Goal: Task Accomplishment & Management: Complete application form

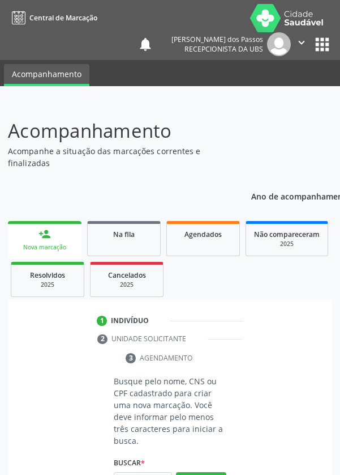
click at [137, 474] on input "text" at bounding box center [143, 481] width 58 height 19
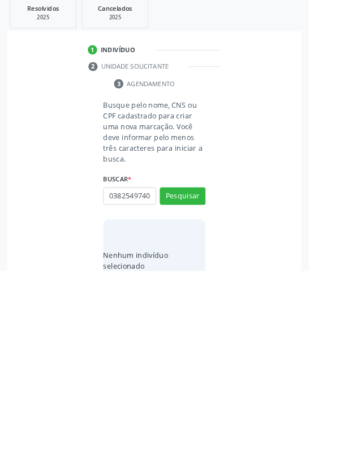
scroll to position [0, 2]
type input "03825497402"
click at [198, 390] on button "Pesquisar" at bounding box center [201, 392] width 50 height 19
type input "03825497402"
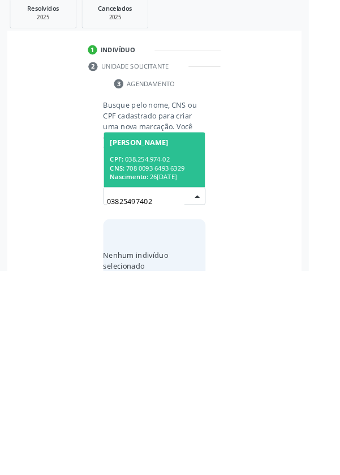
scroll to position [89, 0]
click at [151, 359] on div "CNS: 708 0093 6493 6329" at bounding box center [170, 362] width 98 height 10
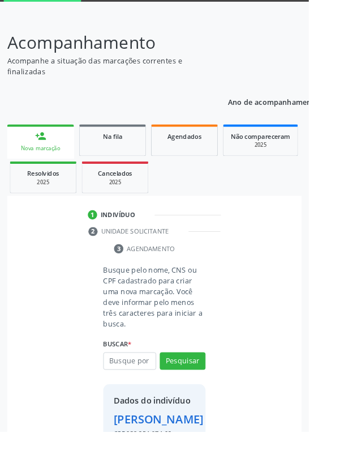
scroll to position [65, 0]
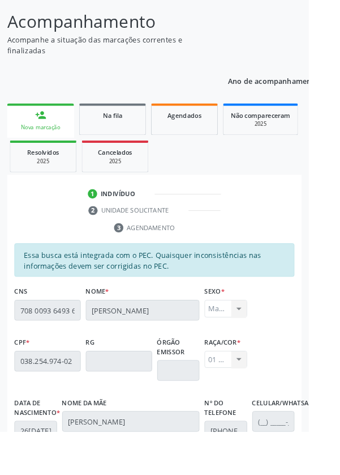
scroll to position [269, 0]
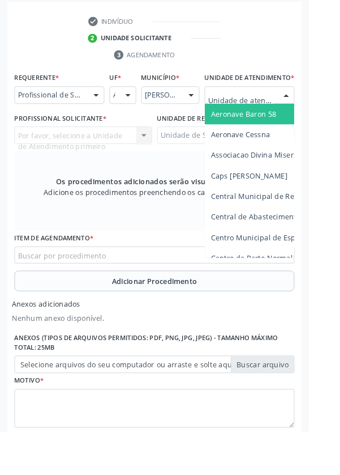
scroll to position [322, 0]
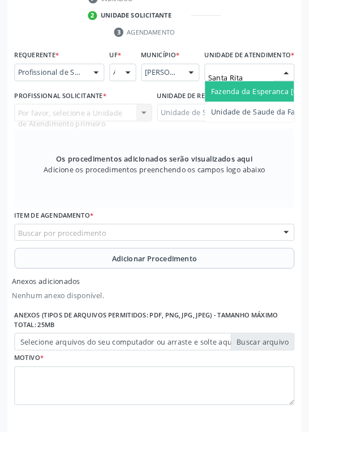
type input "Santa Rita"
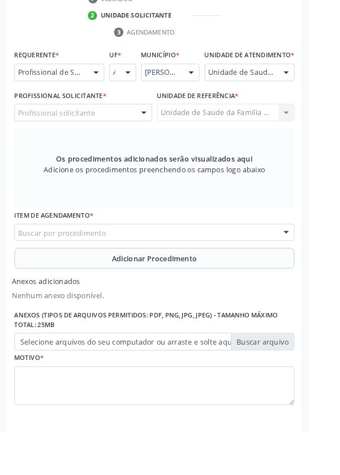
click at [84, 134] on div "Profissional solicitante Assistente Administrativo - [PERSON_NAME] Assistente A…" at bounding box center [92, 123] width 152 height 19
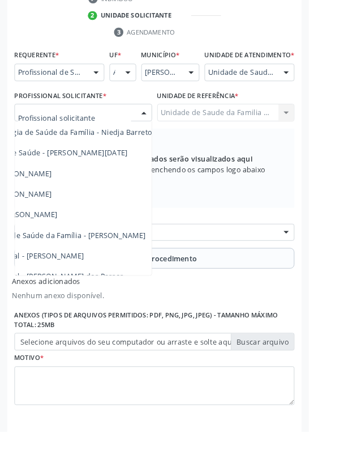
scroll to position [103, 92]
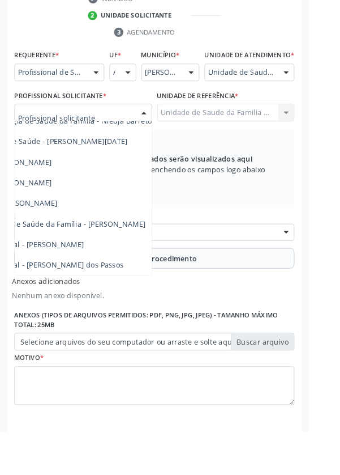
click at [126, 252] on span "Médico da Estratégia de Saúde da Família - [PERSON_NAME]" at bounding box center [46, 246] width 230 height 11
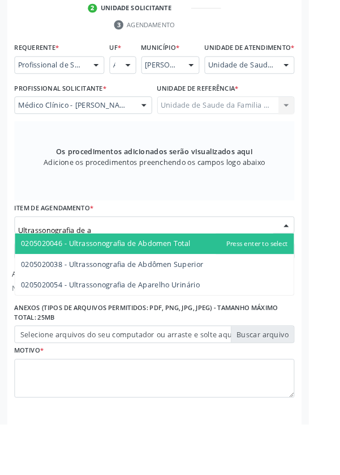
scroll to position [322, 0]
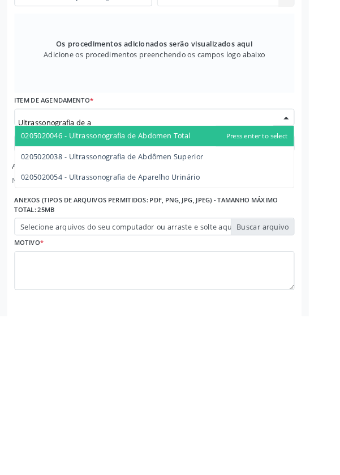
type input "Ultrassonografia de ab"
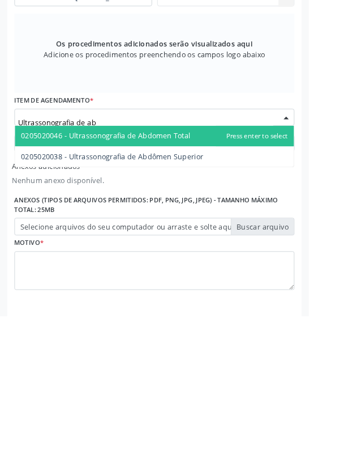
click at [204, 282] on span "0205020046 - Ultrassonografia de Abdomen Total" at bounding box center [116, 276] width 187 height 11
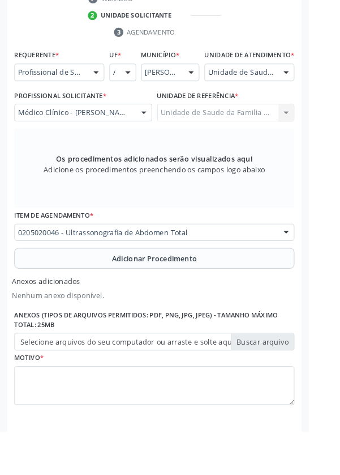
click at [61, 293] on button "Adicionar Procedimento" at bounding box center [170, 284] width 309 height 23
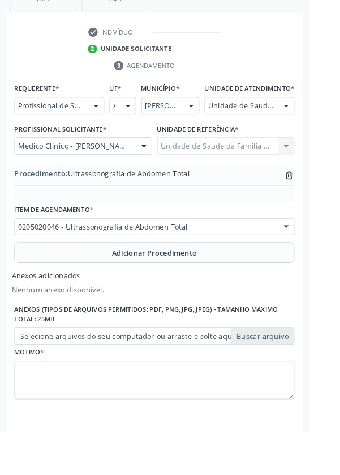
click at [76, 378] on label "Selecione arquivos do seu computador ou arraste e solte aqui" at bounding box center [170, 369] width 309 height 19
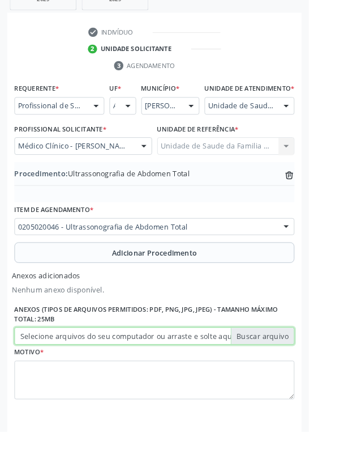
click at [76, 378] on input "Selecione arquivos do seu computador ou arraste e solte aqui" at bounding box center [170, 369] width 309 height 19
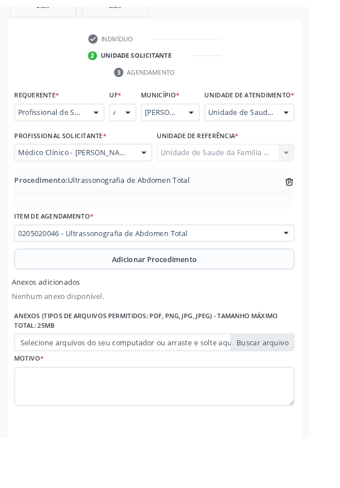
scroll to position [270, 0]
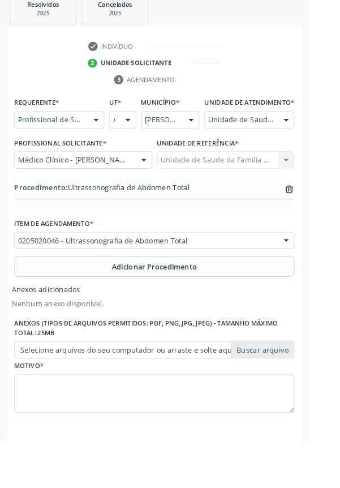
type input "C:\fakepath\17603567438892473741479029596443.jpg"
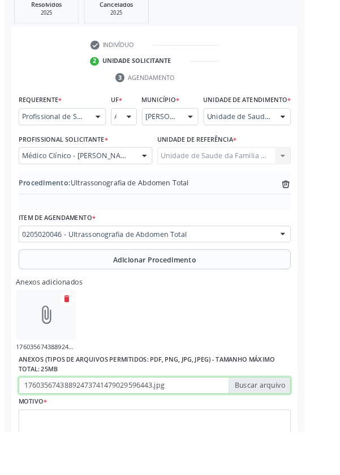
scroll to position [285, 0]
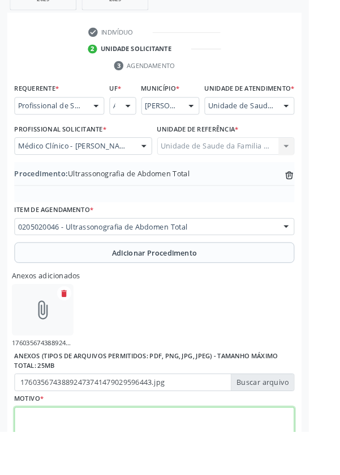
click at [61, 474] on textarea at bounding box center [170, 469] width 309 height 43
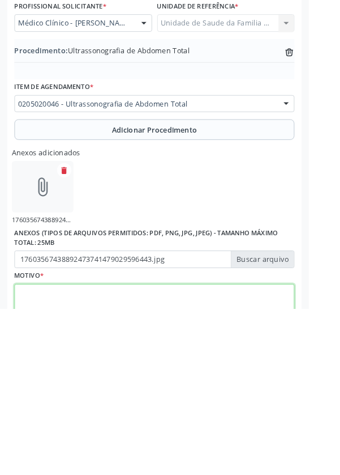
scroll to position [336, 0]
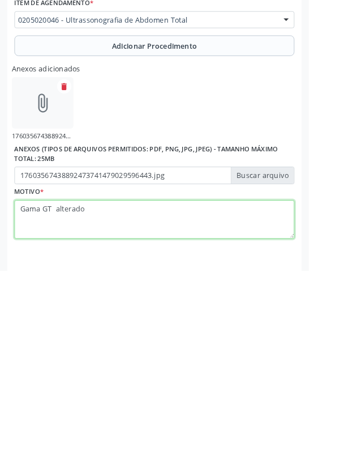
type textarea "Gama GT alterado"
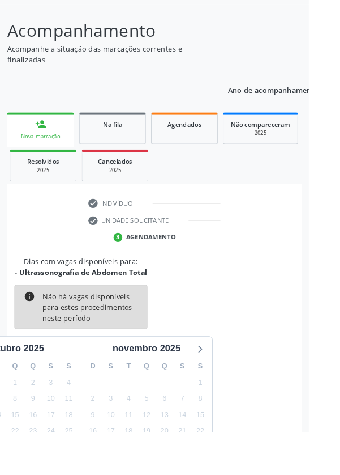
scroll to position [94, 0]
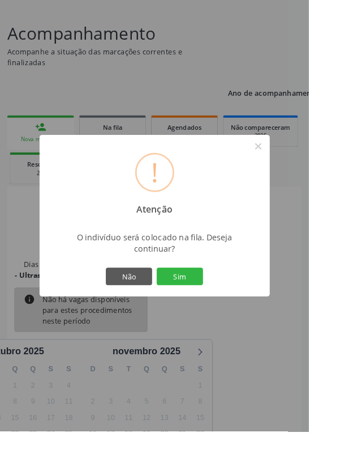
click at [210, 314] on button "Sim" at bounding box center [198, 304] width 51 height 19
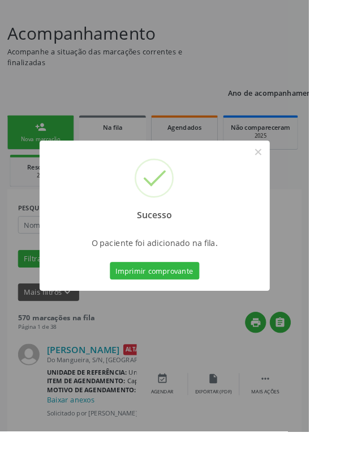
scroll to position [0, 0]
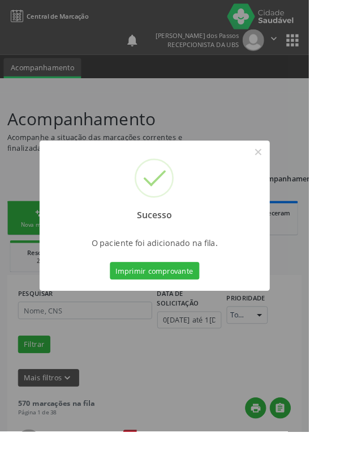
click at [182, 308] on button "Imprimir comprovante" at bounding box center [170, 297] width 99 height 19
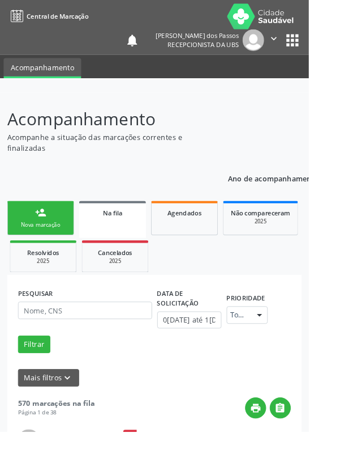
click at [37, 242] on link "person_add Nova marcação" at bounding box center [45, 240] width 74 height 38
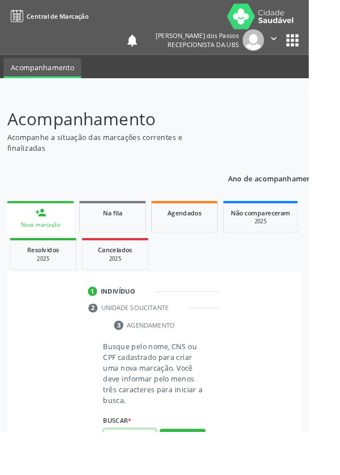
click at [138, 474] on input "text" at bounding box center [143, 481] width 58 height 19
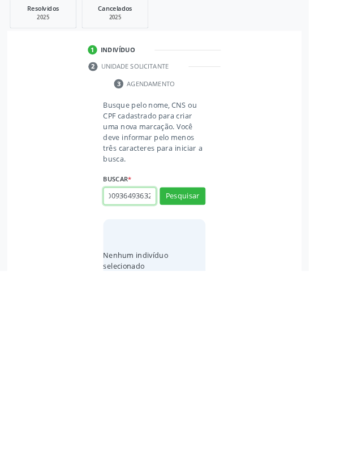
scroll to position [0, 20]
type input "708009364936329"
click at [198, 389] on button "Pesquisar" at bounding box center [201, 392] width 50 height 19
type input "708009364936329"
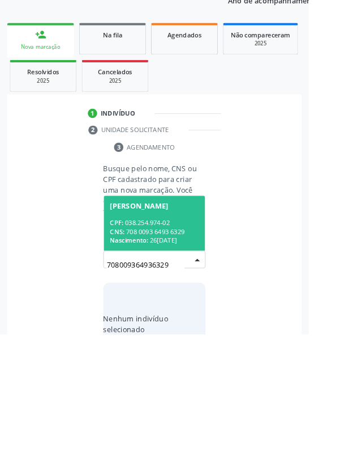
scroll to position [89, 0]
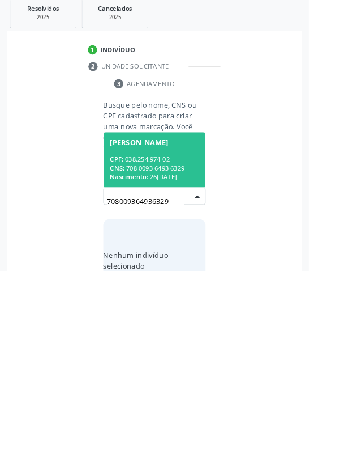
click at [155, 352] on div "CPF: 038.254.974-02" at bounding box center [170, 352] width 98 height 10
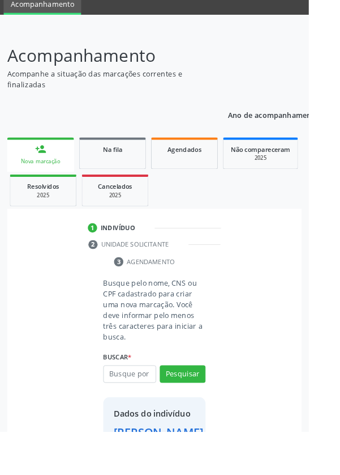
scroll to position [65, 0]
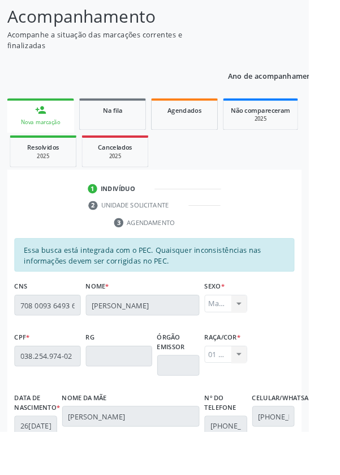
scroll to position [269, 0]
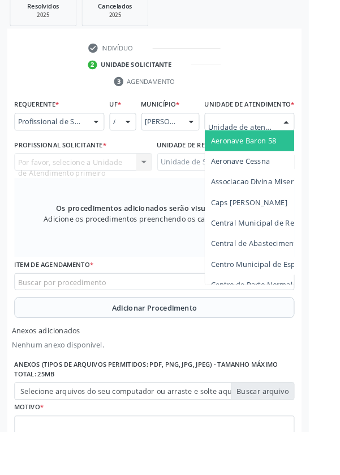
scroll to position [323, 0]
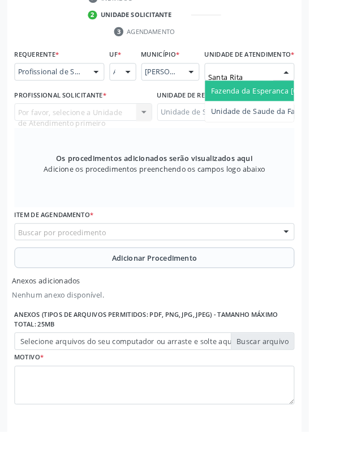
type input "Santa Rita"
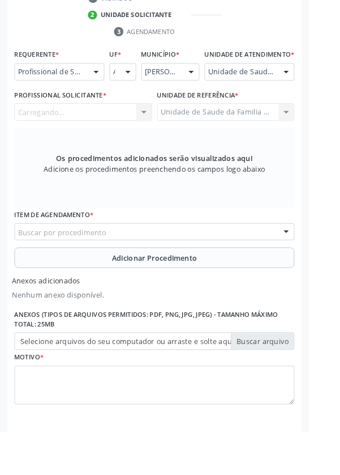
click at [99, 133] on div "Carregando..." at bounding box center [92, 123] width 152 height 19
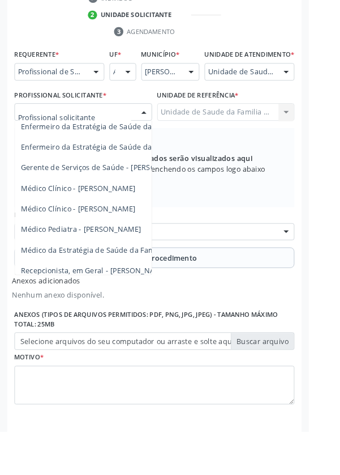
scroll to position [103, 0]
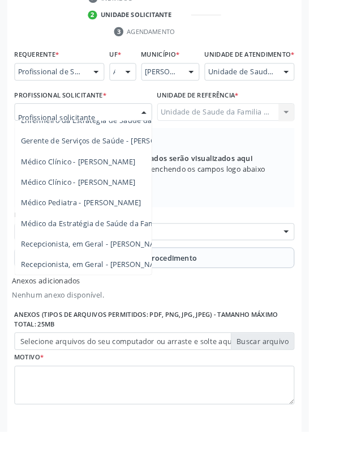
click at [125, 251] on span "Médico da Estratégia de Saúde da Família - [PERSON_NAME]" at bounding box center [138, 245] width 230 height 11
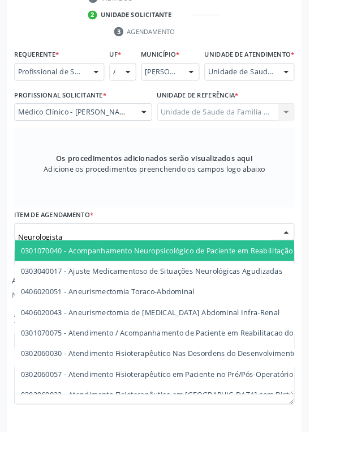
type input "Neurologista"
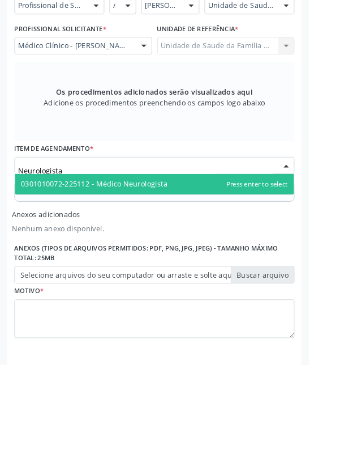
scroll to position [323, 0]
click at [181, 281] on span "0301010072-225112 - Médico Neurologista" at bounding box center [103, 275] width 161 height 11
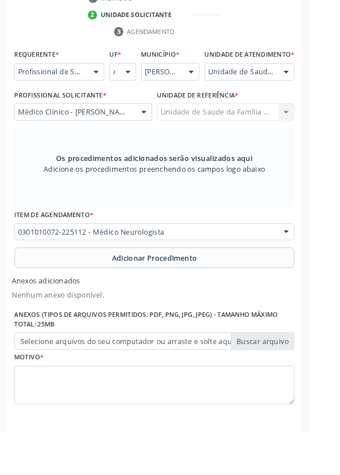
click at [54, 293] on button "Adicionar Procedimento" at bounding box center [170, 283] width 309 height 23
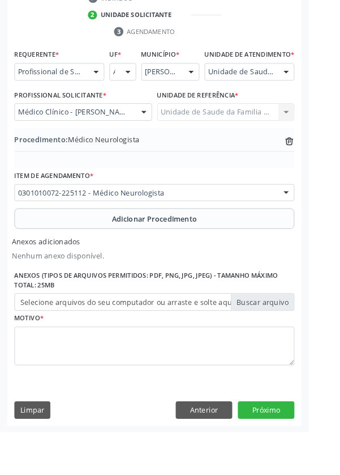
scroll to position [285, 0]
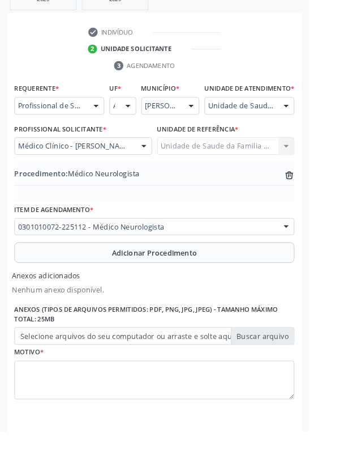
click at [37, 380] on label "Selecione arquivos do seu computador ou arraste e solte aqui" at bounding box center [170, 369] width 309 height 19
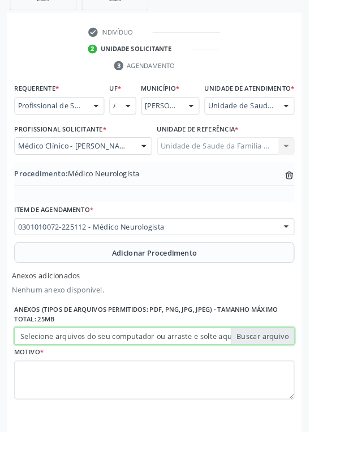
click at [37, 380] on input "Selecione arquivos do seu computador ou arraste e solte aqui" at bounding box center [170, 369] width 309 height 19
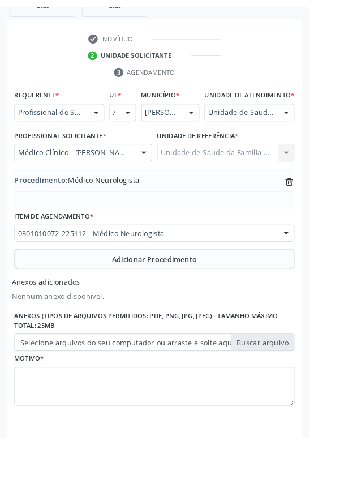
scroll to position [270, 0]
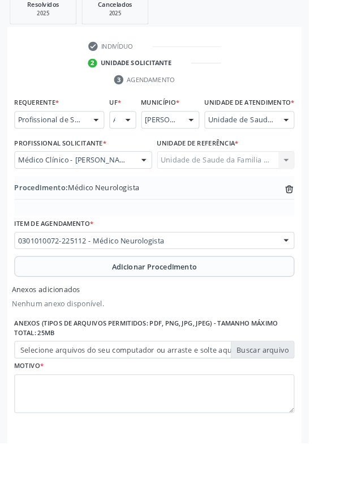
type input "C:\fakepath\17603569484155054868272143644810.jpg"
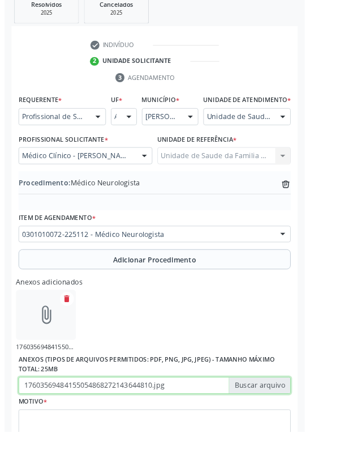
scroll to position [285, 0]
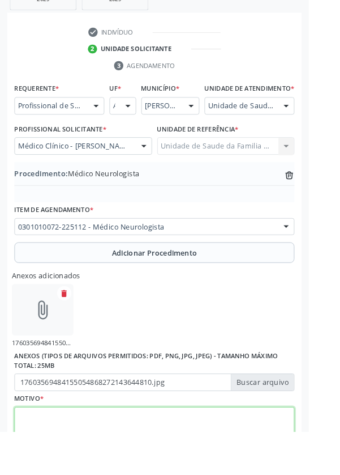
click at [56, 474] on textarea at bounding box center [170, 469] width 309 height 43
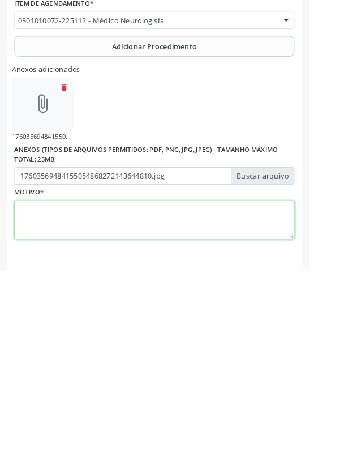
scroll to position [336, 0]
type textarea "Tremor nas mãos"
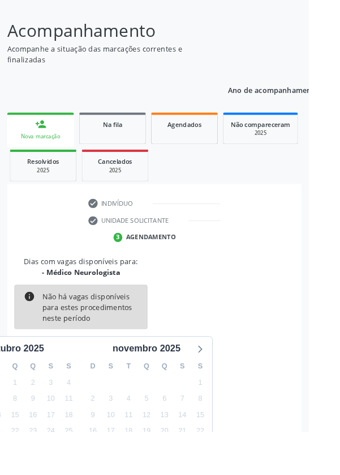
scroll to position [94, 0]
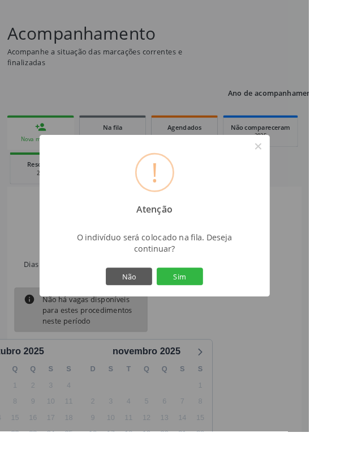
click at [214, 314] on button "Sim" at bounding box center [198, 304] width 51 height 19
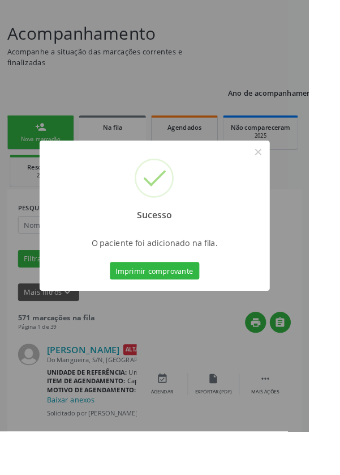
scroll to position [0, 0]
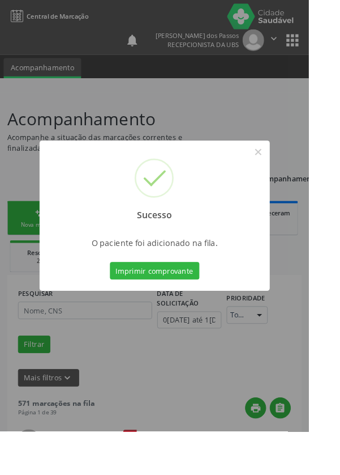
click at [340, 453] on div "Sucesso × O paciente foi adicionado na fila. Imprimir comprovante Cancel" at bounding box center [170, 237] width 340 height 475
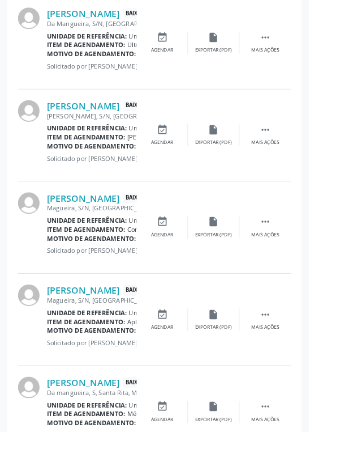
scroll to position [1460, 0]
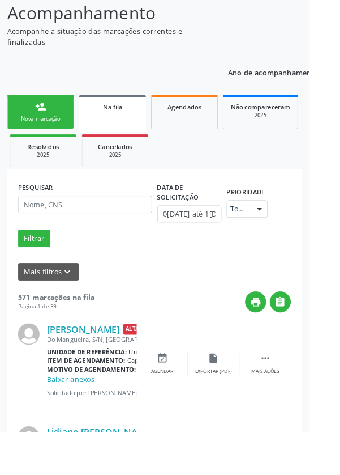
scroll to position [0, 0]
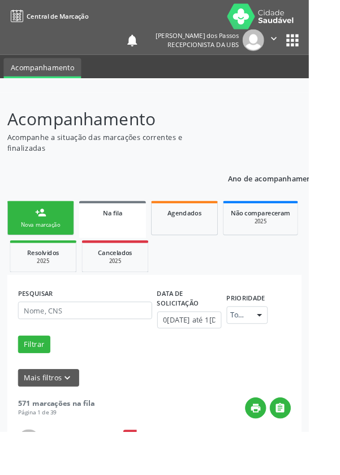
click at [44, 242] on link "person_add Nova marcação" at bounding box center [45, 240] width 74 height 38
click at [32, 244] on div "Nova marcação" at bounding box center [44, 247] width 57 height 8
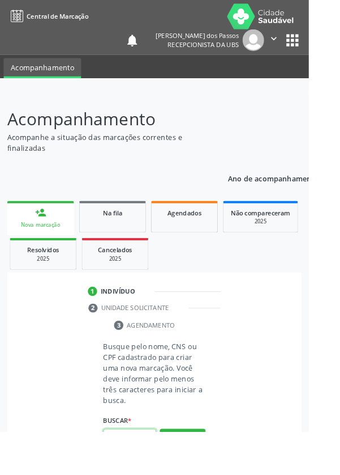
click at [138, 474] on input "text" at bounding box center [143, 481] width 58 height 19
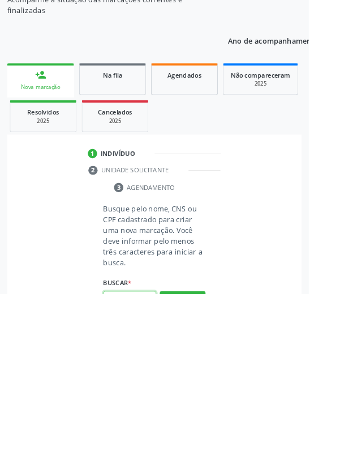
scroll to position [89, 0]
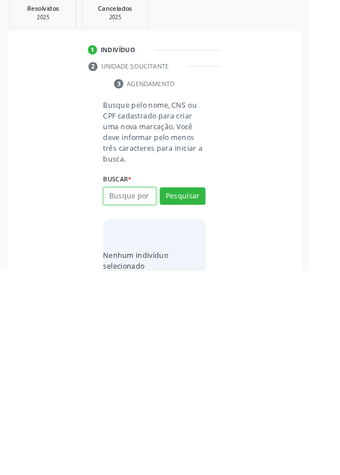
click at [122, 393] on input "text" at bounding box center [143, 392] width 58 height 19
click at [131, 407] on div "Busque por nome, CNS ou CPF Nenhum resultado encontrado para: " " Digite nome, …" at bounding box center [170, 396] width 113 height 27
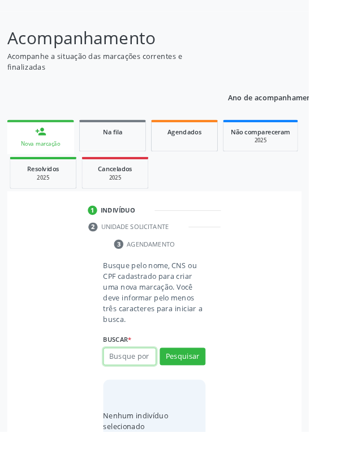
click at [135, 394] on input "text" at bounding box center [143, 392] width 58 height 19
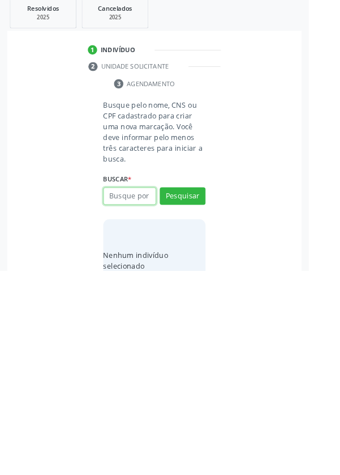
click at [125, 390] on input "text" at bounding box center [143, 392] width 58 height 19
click at [130, 391] on input "text" at bounding box center [143, 392] width 58 height 19
type input "700904911154698"
click at [202, 387] on button "Pesquisar" at bounding box center [201, 392] width 50 height 19
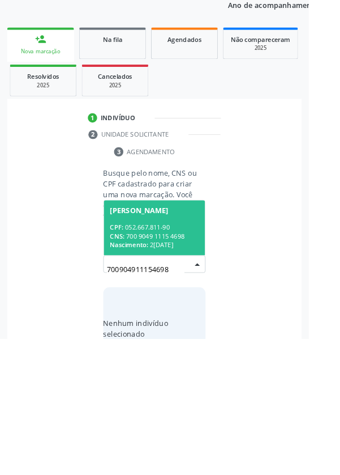
scroll to position [89, 0]
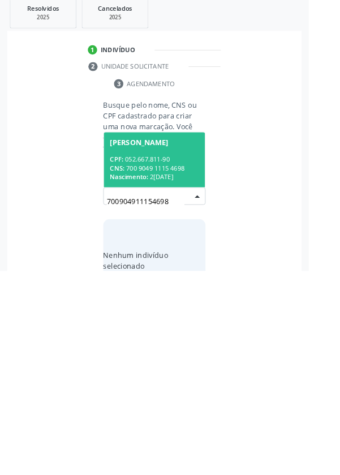
click at [157, 357] on div "CNS: 700 9049 1115 4698" at bounding box center [170, 362] width 98 height 10
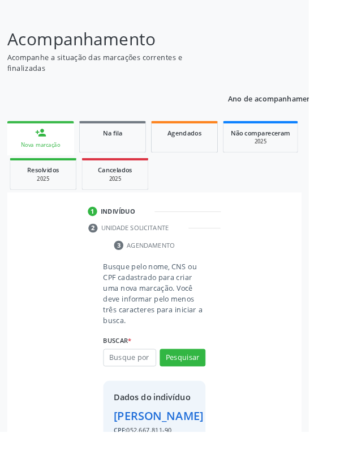
scroll to position [65, 0]
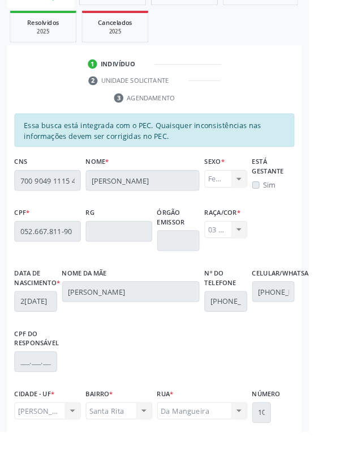
scroll to position [269, 0]
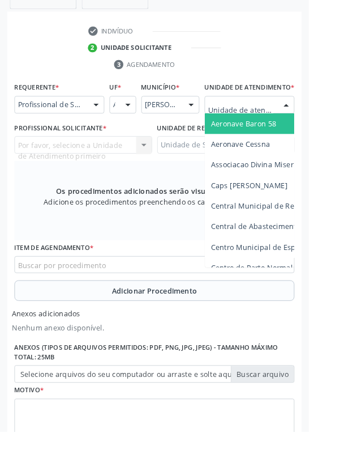
scroll to position [322, 0]
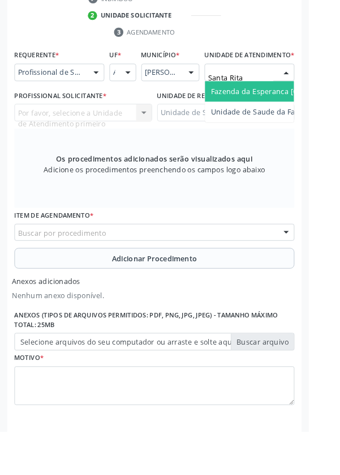
type input "Santa Rita"
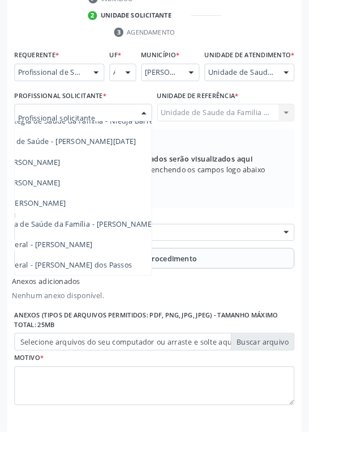
scroll to position [103, 86]
click at [135, 252] on span "Médico da Estratégia de Saúde da Família - [PERSON_NAME]" at bounding box center [52, 246] width 230 height 11
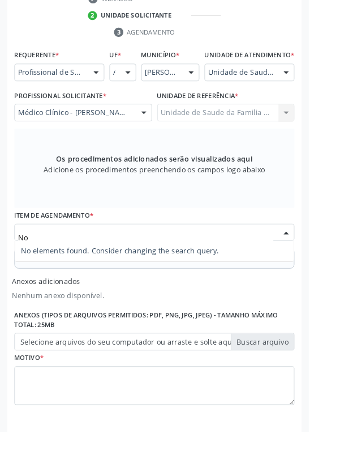
type input "N"
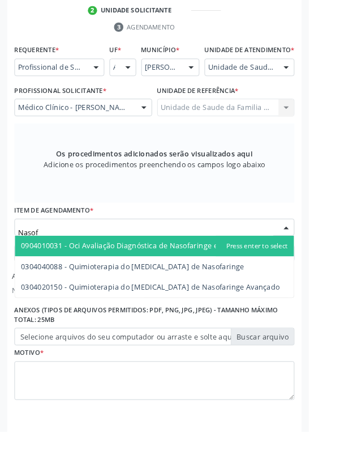
scroll to position [329, 0]
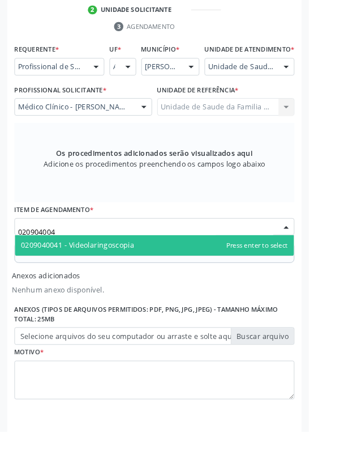
type input "0209040041"
click at [161, 282] on span "0209040041 - Videolaringoscopia" at bounding box center [170, 270] width 308 height 23
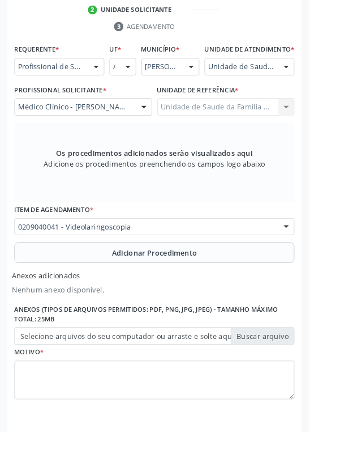
click at [50, 288] on button "Adicionar Procedimento" at bounding box center [170, 278] width 309 height 23
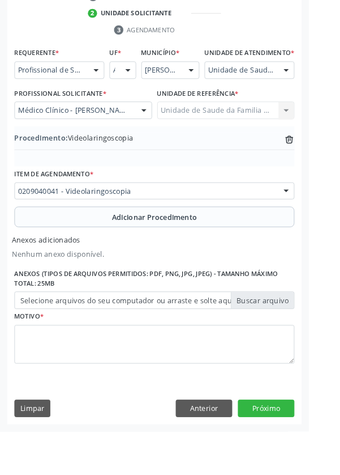
scroll to position [285, 0]
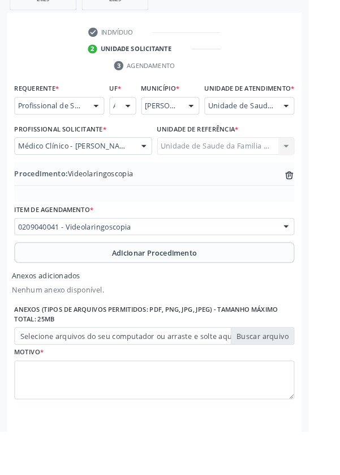
click at [53, 380] on label "Selecione arquivos do seu computador ou arraste e solte aqui" at bounding box center [170, 369] width 309 height 19
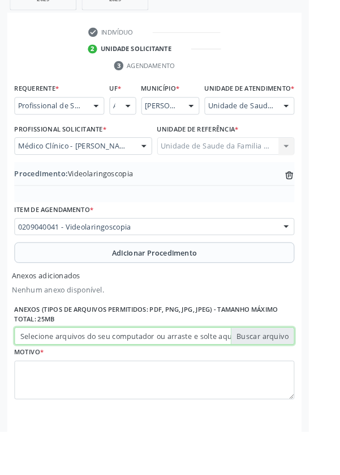
click at [53, 380] on input "Selecione arquivos do seu computador ou arraste e solte aqui" at bounding box center [170, 369] width 309 height 19
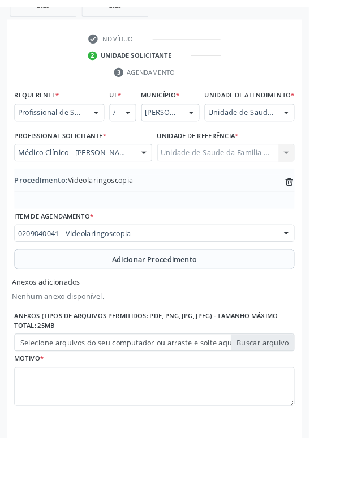
scroll to position [270, 0]
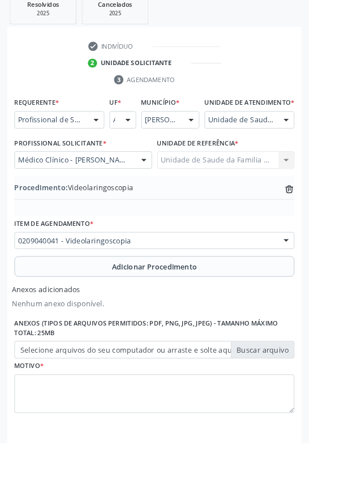
type input "C:\fakepath\17603584232377941500723358330511.jpg"
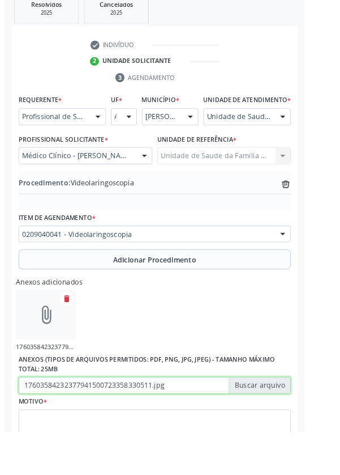
scroll to position [285, 0]
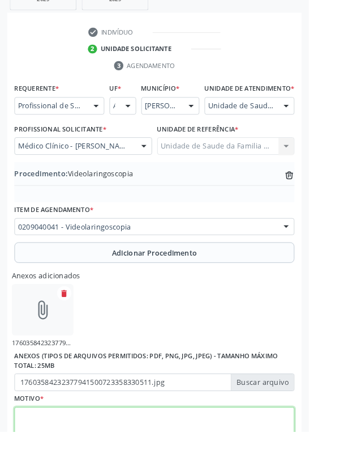
click at [54, 474] on textarea at bounding box center [170, 469] width 309 height 43
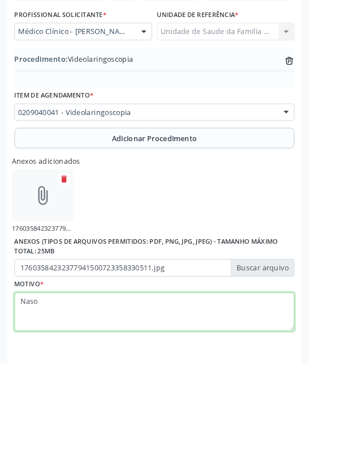
scroll to position [336, 0]
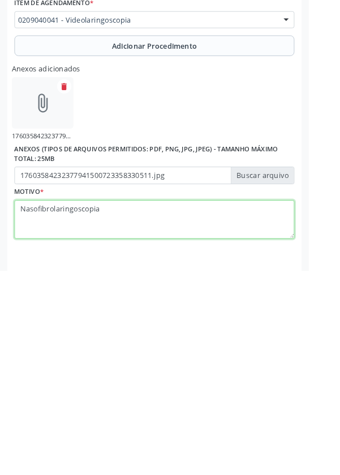
click at [18, 414] on textarea "Nasofibrolaringoscopia" at bounding box center [170, 418] width 309 height 43
type textarea "Obs Nasofibrolaringoscopia"
click at [149, 417] on textarea "Obs Nasofibrolaringoscopia" at bounding box center [170, 418] width 309 height 43
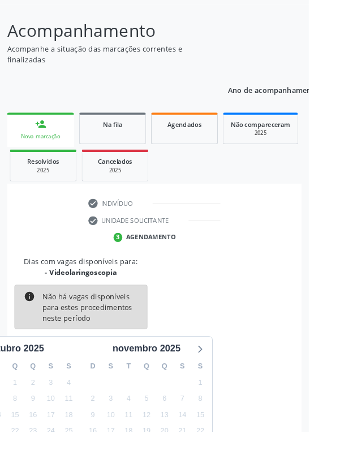
scroll to position [94, 0]
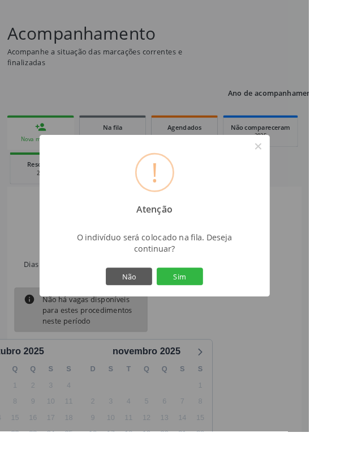
click at [217, 314] on button "Sim" at bounding box center [198, 304] width 51 height 19
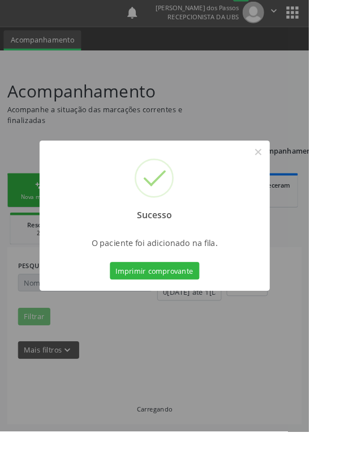
scroll to position [0, 0]
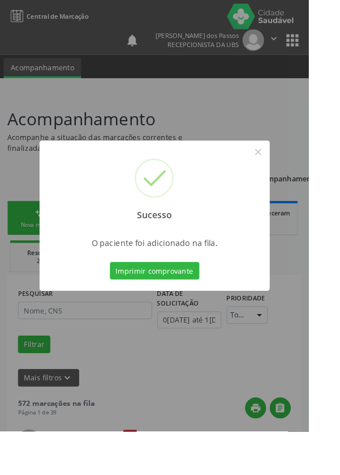
click at [173, 308] on button "Imprimir comprovante" at bounding box center [170, 297] width 99 height 19
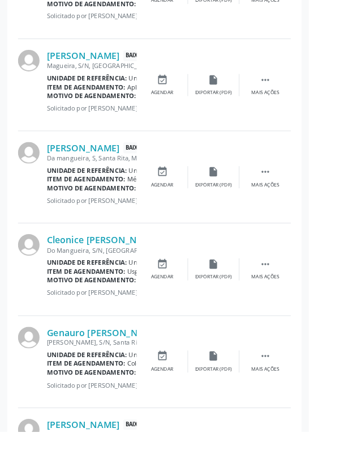
scroll to position [1520, 0]
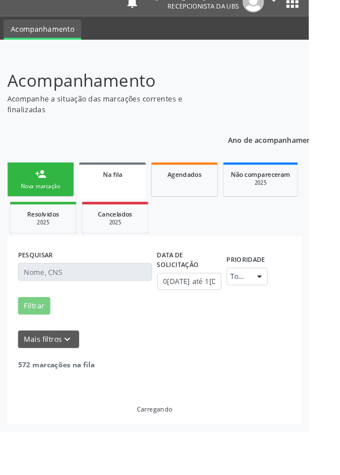
scroll to position [0, 0]
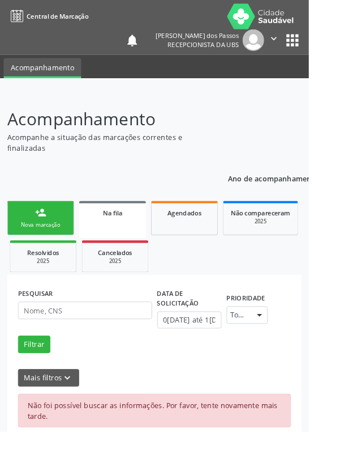
click at [120, 233] on span "Na fila" at bounding box center [124, 234] width 22 height 10
click at [128, 232] on span "Na fila" at bounding box center [124, 234] width 22 height 10
click at [121, 236] on span "Na fila" at bounding box center [124, 234] width 22 height 10
click at [36, 236] on link "person_add Nova marcação" at bounding box center [45, 240] width 74 height 38
click at [27, 248] on div "Nova marcação" at bounding box center [44, 247] width 57 height 8
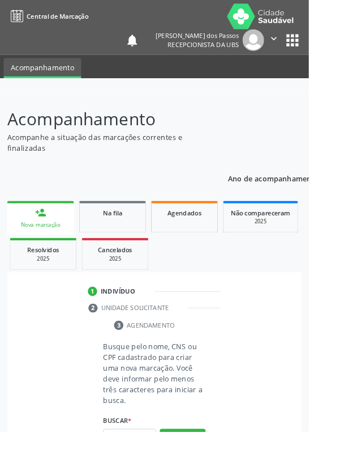
click at [126, 237] on span "Na fila" at bounding box center [124, 234] width 22 height 10
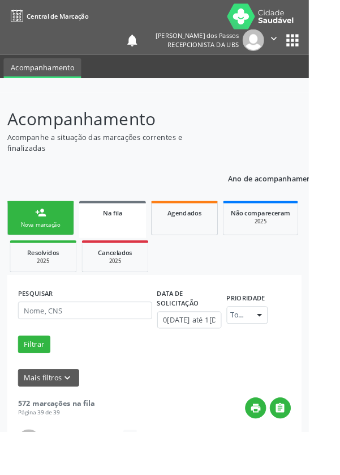
click at [44, 241] on link "person_add Nova marcação" at bounding box center [45, 240] width 74 height 38
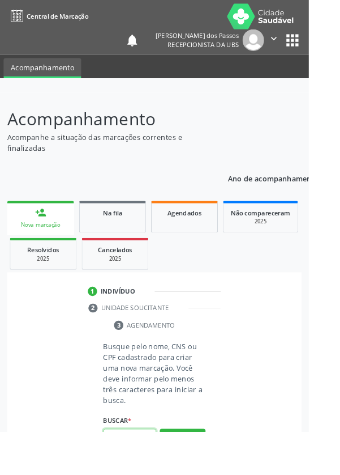
click at [132, 474] on input "text" at bounding box center [143, 481] width 58 height 19
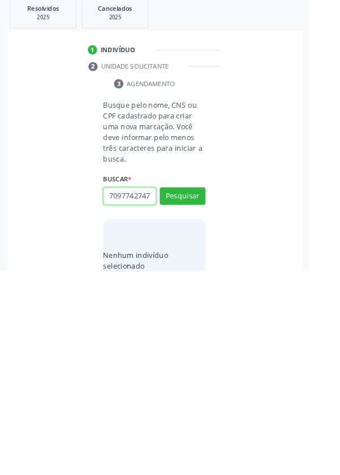
scroll to position [0, 2]
type input "70977427471"
click at [193, 391] on button "Pesquisar" at bounding box center [201, 392] width 50 height 19
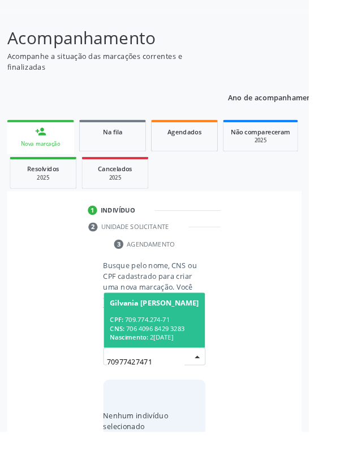
scroll to position [89, 0]
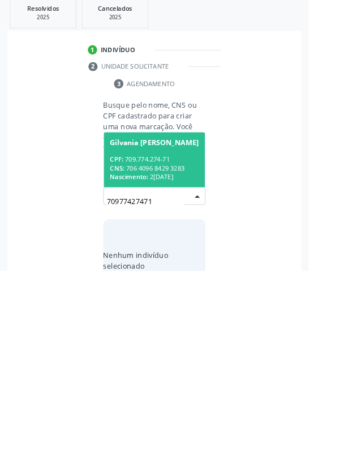
click at [147, 347] on div "CPF: 709.774.274-71" at bounding box center [170, 352] width 98 height 10
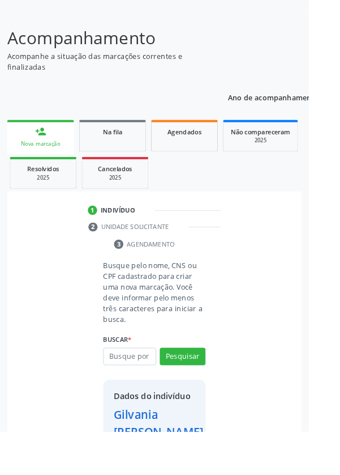
scroll to position [84, 0]
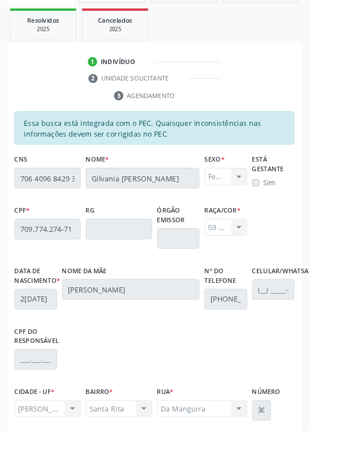
scroll to position [269, 0]
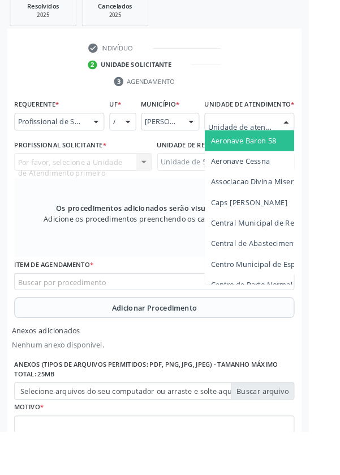
scroll to position [323, 0]
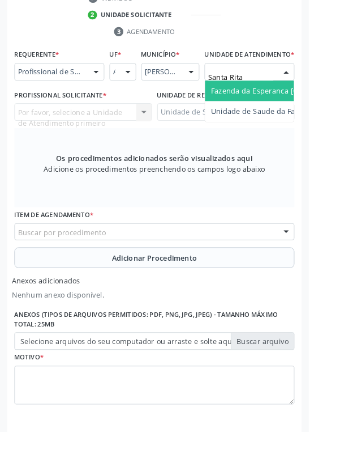
type input "Santa Rita"
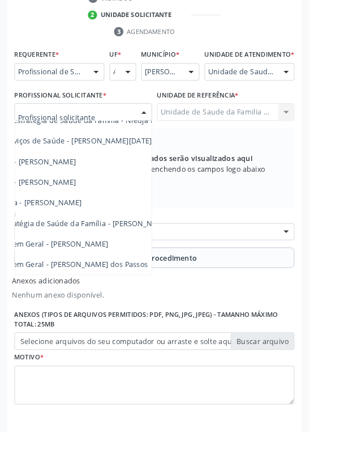
scroll to position [103, 71]
click at [145, 251] on span "Médico da Estratégia de Saúde da Família - [PERSON_NAME]" at bounding box center [67, 245] width 230 height 11
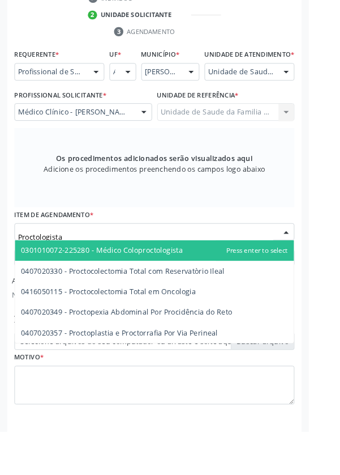
type input "Proctologista"
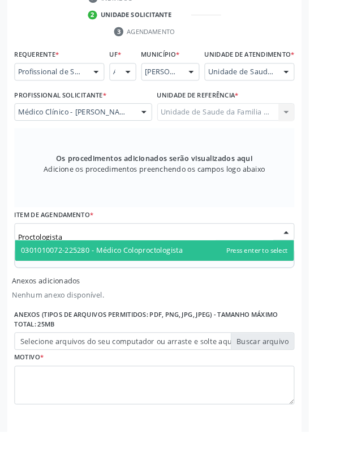
click at [186, 281] on span "0301010072-225280 - Médico Coloproctologista" at bounding box center [112, 275] width 178 height 11
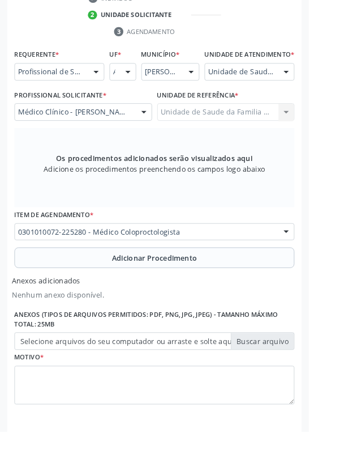
click at [48, 295] on button "Adicionar Procedimento" at bounding box center [170, 283] width 309 height 23
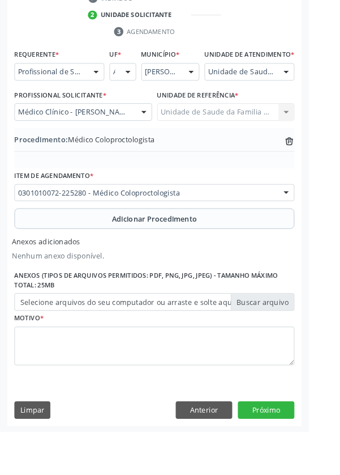
scroll to position [285, 0]
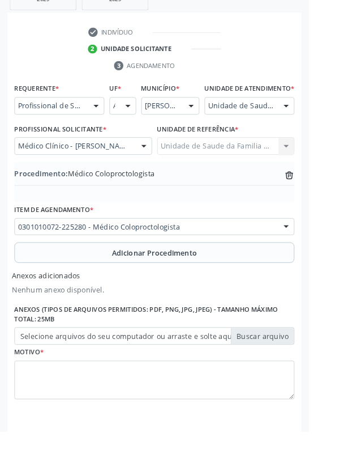
click at [47, 379] on label "Selecione arquivos do seu computador ou arraste e solte aqui" at bounding box center [170, 369] width 309 height 19
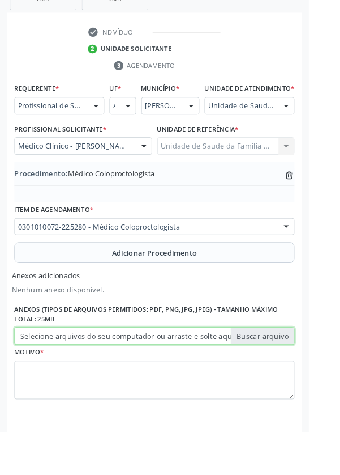
click at [47, 379] on input "Selecione arquivos do seu computador ou arraste e solte aqui" at bounding box center [170, 369] width 309 height 19
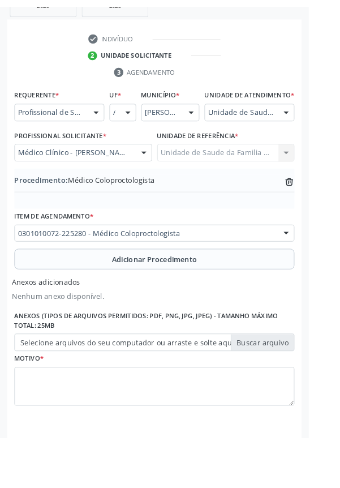
scroll to position [270, 0]
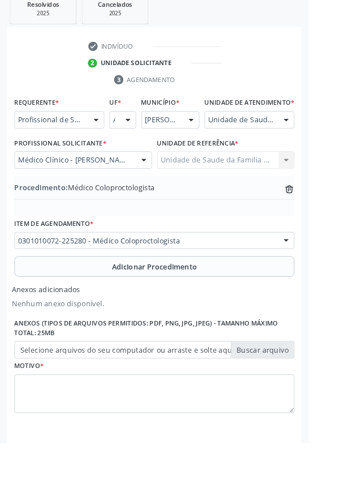
type input "C:\fakepath\17603604173277980002876047042554.jpg"
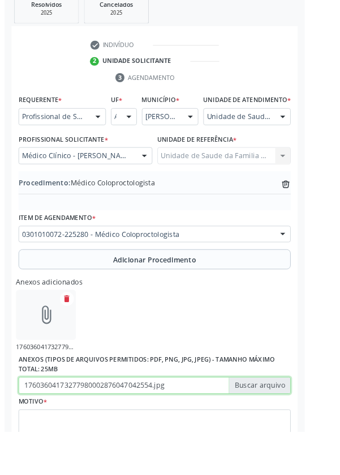
scroll to position [285, 0]
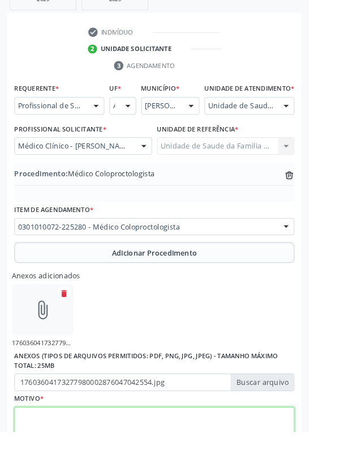
click at [99, 470] on textarea at bounding box center [170, 469] width 309 height 43
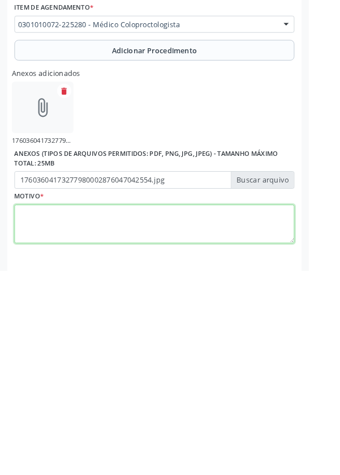
scroll to position [336, 0]
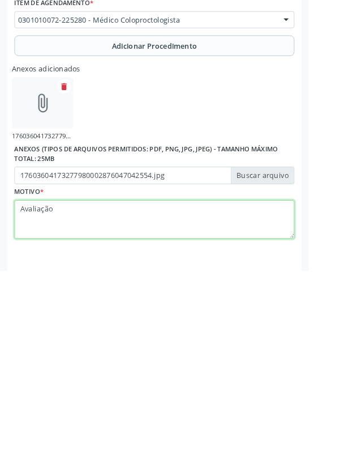
type textarea "Avaliação"
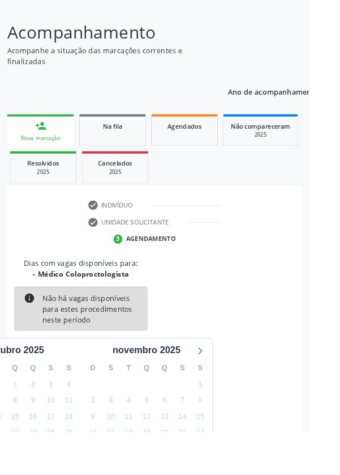
scroll to position [94, 0]
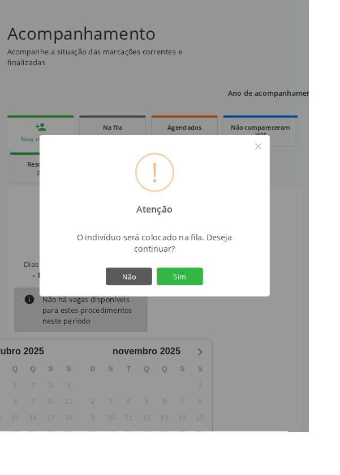
click at [210, 314] on button "Sim" at bounding box center [198, 304] width 51 height 19
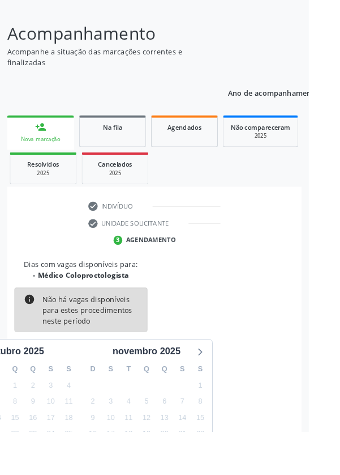
scroll to position [0, 0]
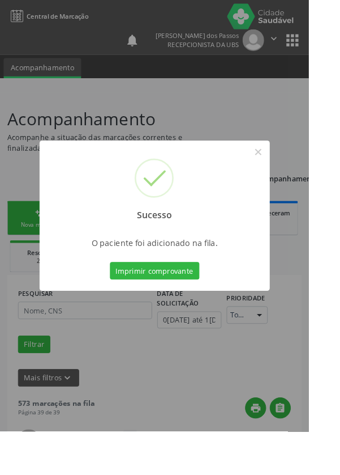
click at [175, 308] on button "Imprimir comprovante" at bounding box center [170, 297] width 99 height 19
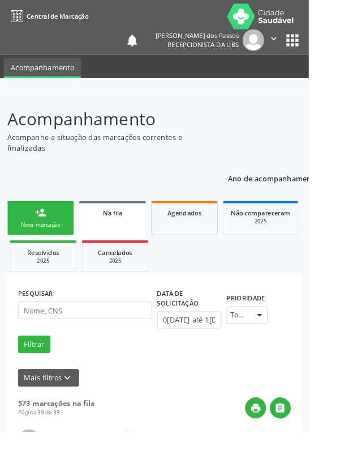
click at [33, 242] on link "person_add Nova marcação" at bounding box center [45, 240] width 74 height 38
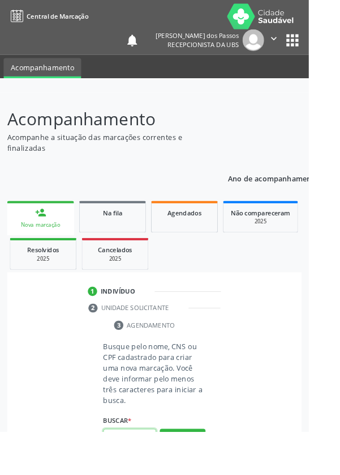
click at [142, 474] on input "text" at bounding box center [143, 481] width 58 height 19
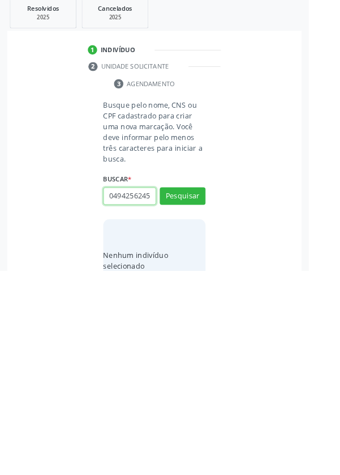
scroll to position [0, 2]
type input "04942562450"
click at [195, 390] on button "Pesquisar" at bounding box center [201, 392] width 50 height 19
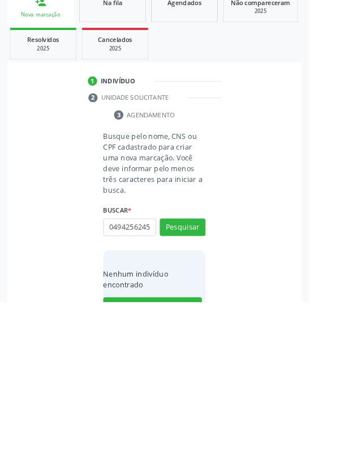
scroll to position [89, 0]
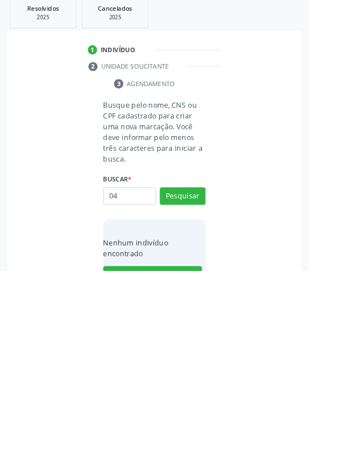
type input "0"
type input "706802253384220"
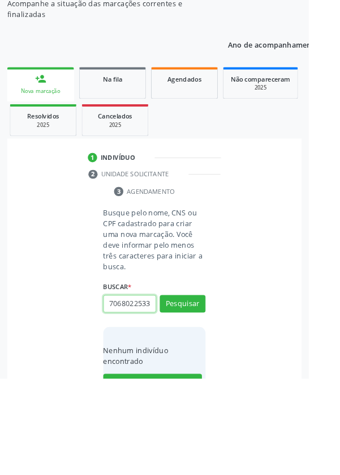
scroll to position [89, 0]
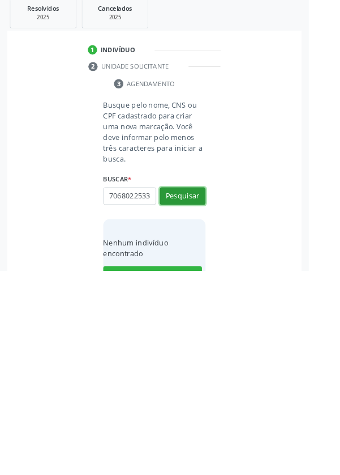
click at [205, 397] on button "Pesquisar" at bounding box center [201, 392] width 50 height 19
type input "706802253384220"
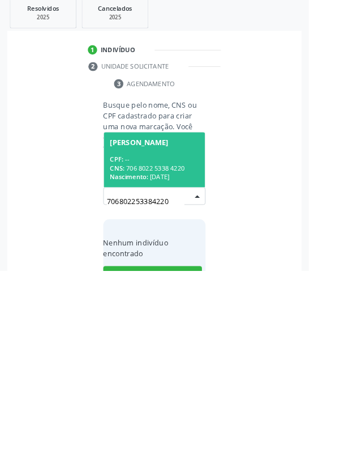
click at [152, 366] on span "Nascimento:" at bounding box center [142, 371] width 42 height 10
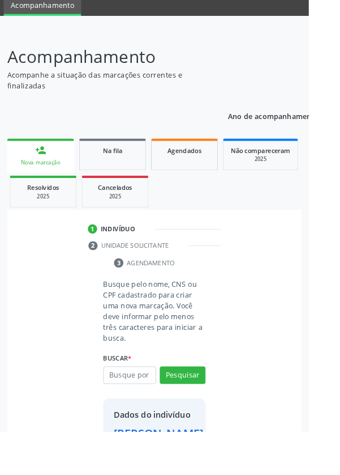
scroll to position [65, 0]
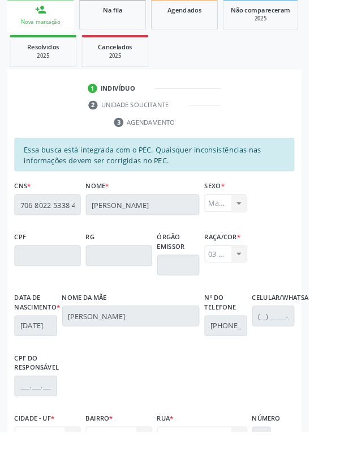
scroll to position [269, 0]
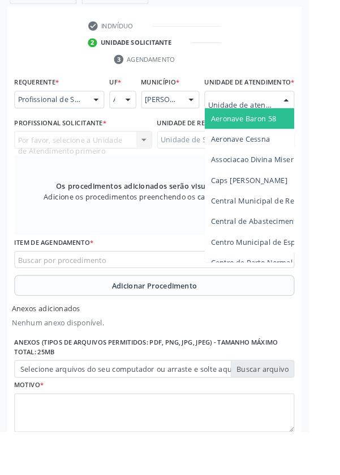
scroll to position [322, 0]
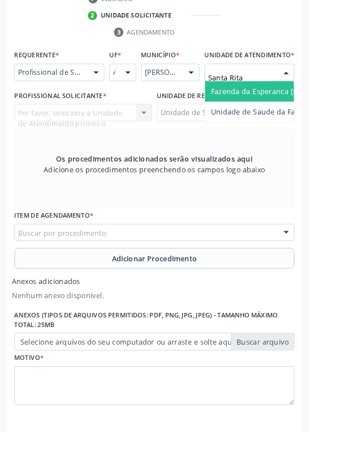
type input "Santa Rita"
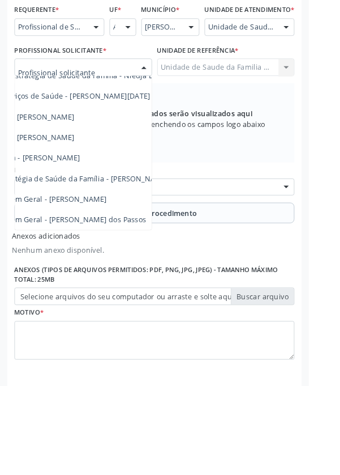
scroll to position [103, 68]
click at [137, 252] on span "Médico da Estratégia de Saúde da Família - [PERSON_NAME]" at bounding box center [70, 246] width 230 height 11
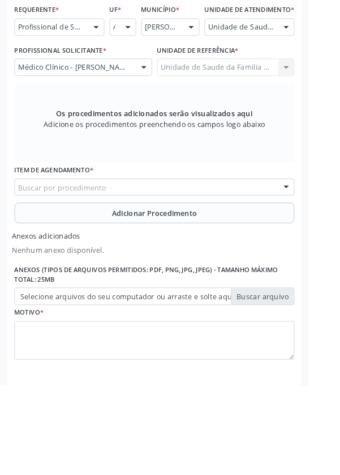
scroll to position [322, 0]
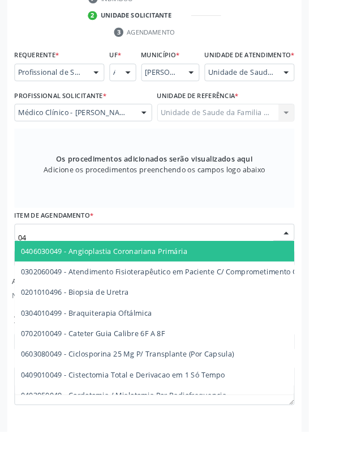
type input "0"
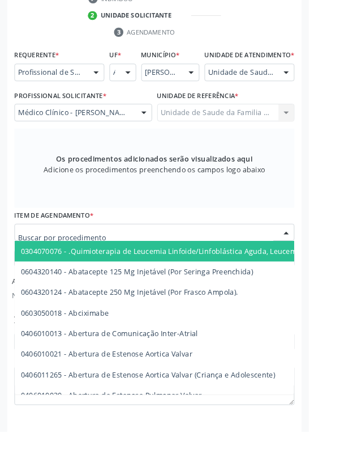
type input "0"
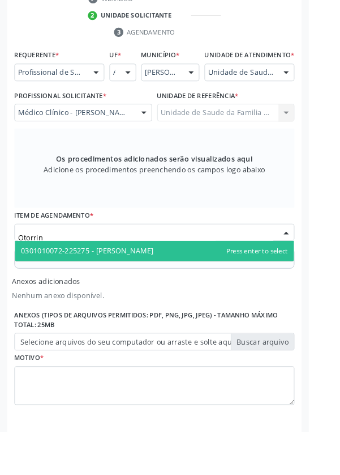
type input "Otorrino"
click at [169, 282] on span "0301010072-225275 - [PERSON_NAME]" at bounding box center [96, 276] width 146 height 11
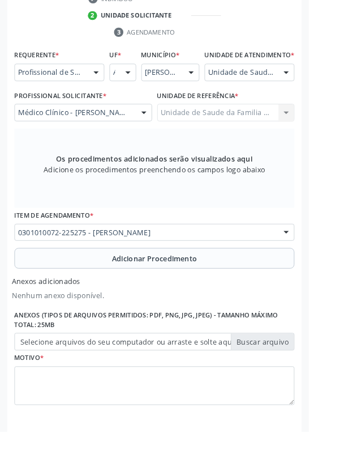
click at [92, 296] on button "Adicionar Procedimento" at bounding box center [170, 284] width 309 height 23
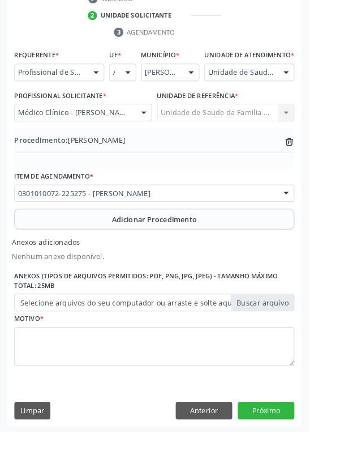
scroll to position [285, 0]
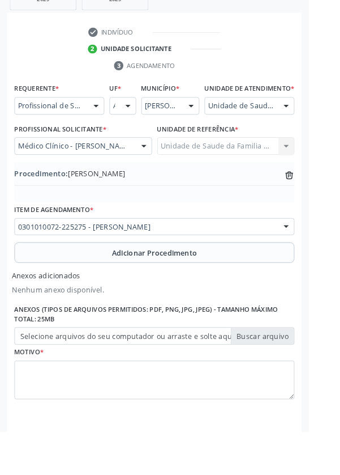
click at [71, 380] on label "Selecione arquivos do seu computador ou arraste e solte aqui" at bounding box center [170, 369] width 309 height 19
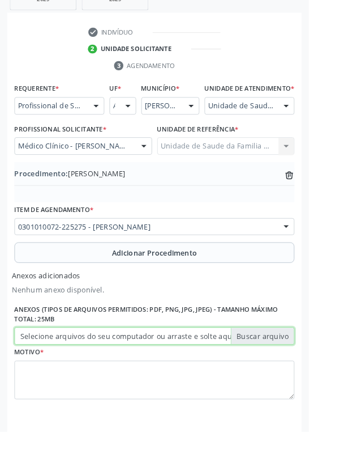
click at [71, 380] on input "Selecione arquivos do seu computador ou arraste e solte aqui" at bounding box center [170, 369] width 309 height 19
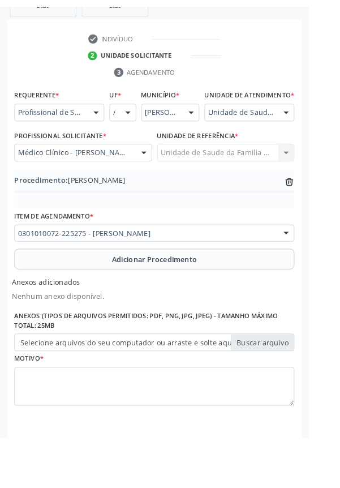
scroll to position [270, 0]
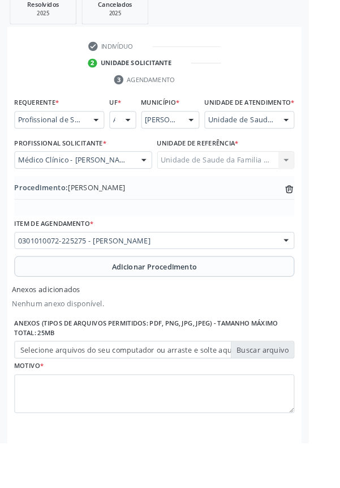
type input "C:\fakepath\17603611462288779521393939974786.jpg"
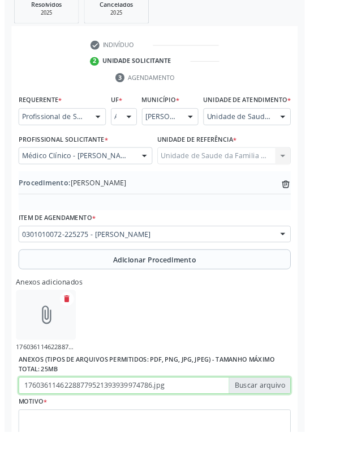
scroll to position [285, 0]
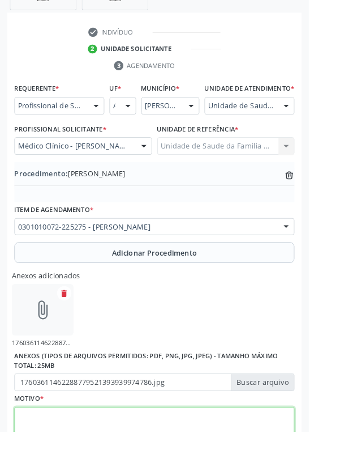
click at [70, 474] on textarea at bounding box center [170, 469] width 309 height 43
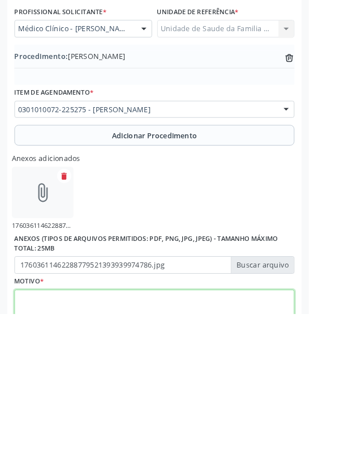
scroll to position [336, 0]
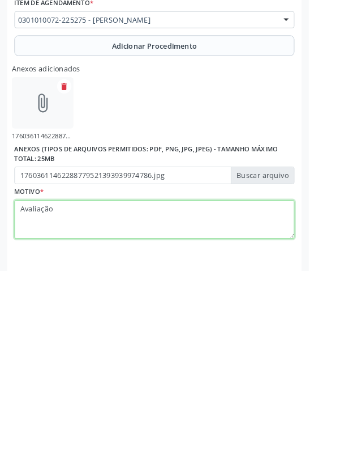
type textarea "Avaliação"
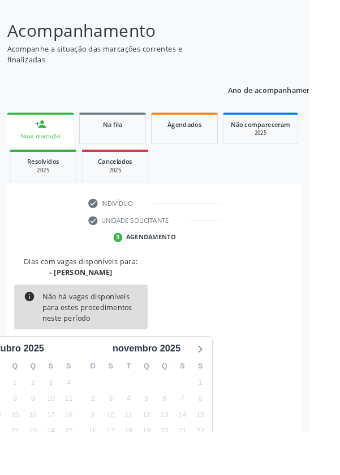
scroll to position [94, 0]
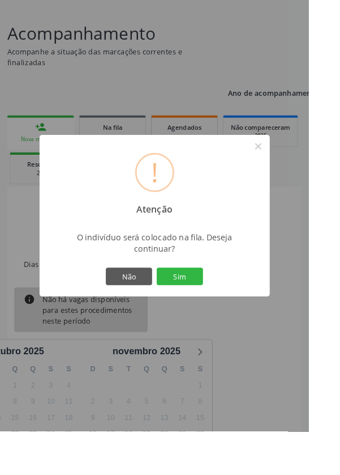
click at [217, 314] on button "Sim" at bounding box center [198, 304] width 51 height 19
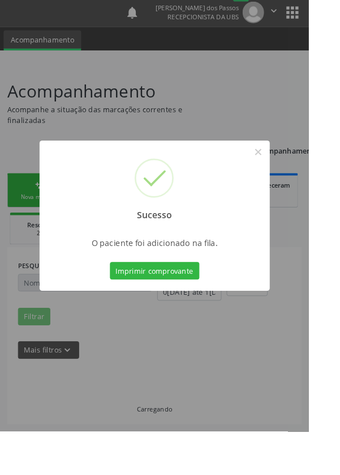
scroll to position [0, 0]
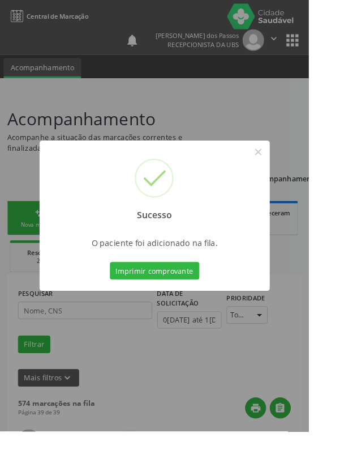
click at [170, 308] on button "Imprimir comprovante" at bounding box center [170, 297] width 99 height 19
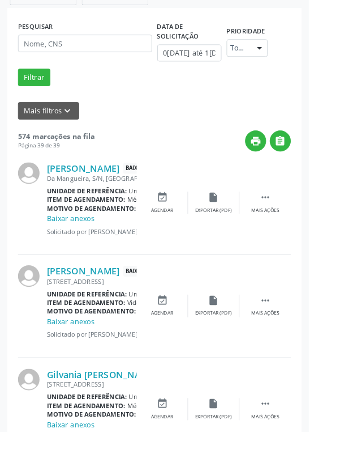
scroll to position [441, 0]
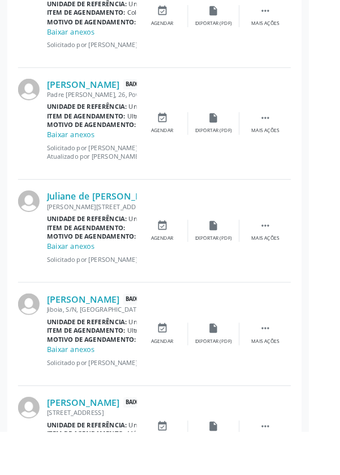
scroll to position [1624, 0]
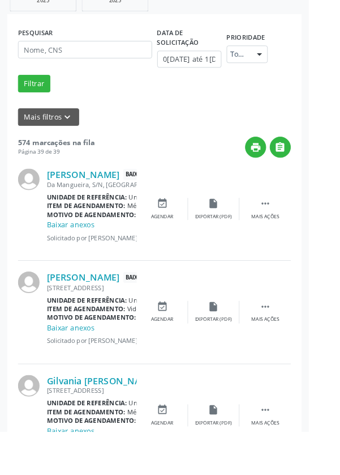
scroll to position [381, 0]
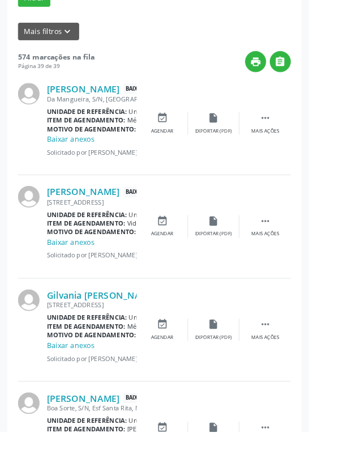
click at [291, 468] on icon "" at bounding box center [292, 470] width 12 height 12
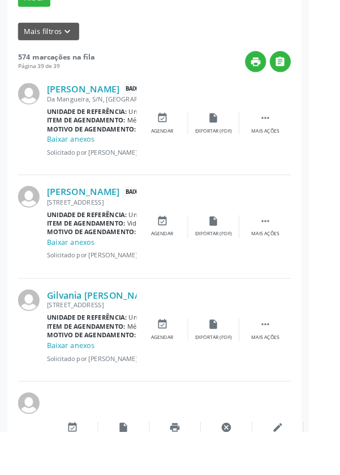
scroll to position [355, 0]
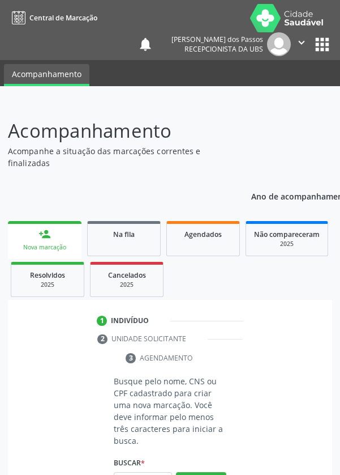
click at [143, 474] on input "text" at bounding box center [143, 481] width 58 height 19
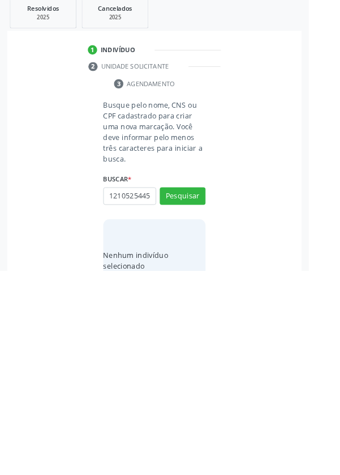
scroll to position [0, 2]
type input "12105254454"
click at [205, 389] on button "Pesquisar" at bounding box center [201, 392] width 50 height 19
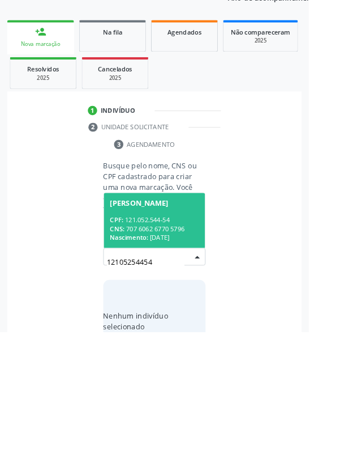
scroll to position [89, 0]
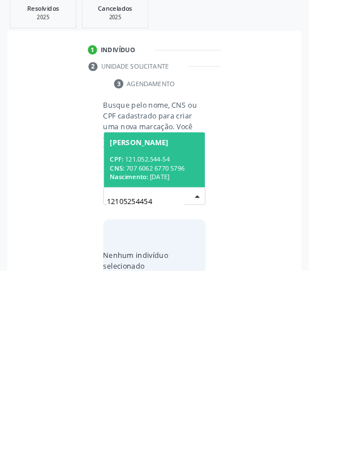
click at [147, 353] on div "CPF: 121.052.544-54" at bounding box center [170, 352] width 98 height 10
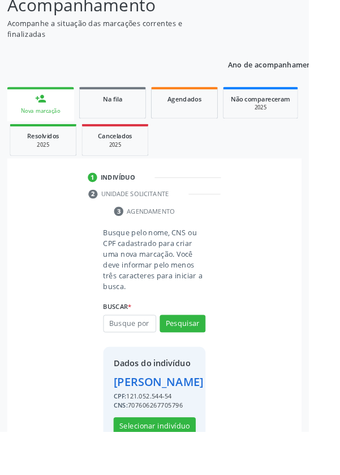
scroll to position [144, 0]
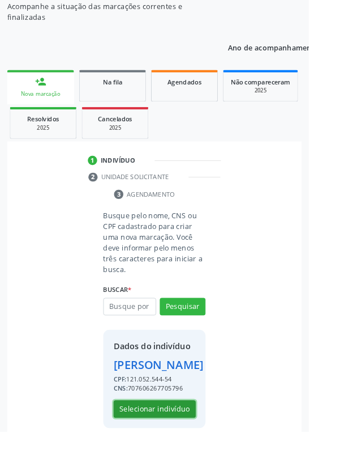
click at [164, 460] on button "Selecionar indivíduo" at bounding box center [170, 450] width 91 height 19
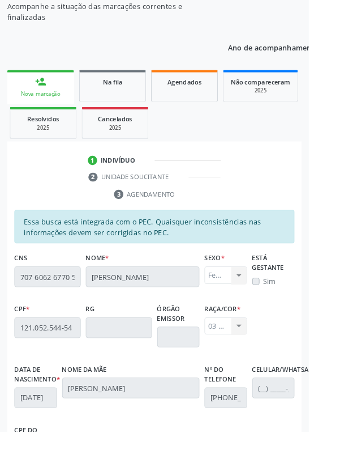
scroll to position [269, 0]
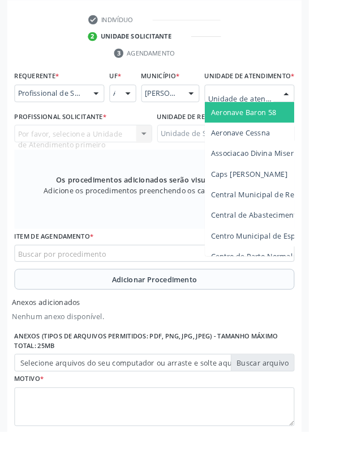
scroll to position [319, 0]
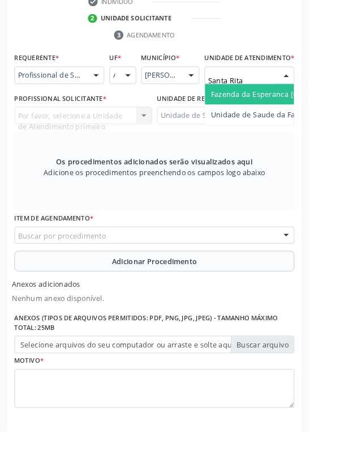
type input "Santa Rita"
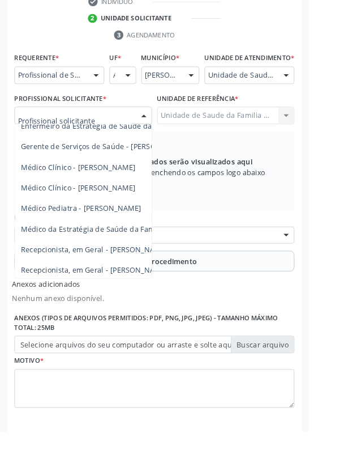
scroll to position [103, 0]
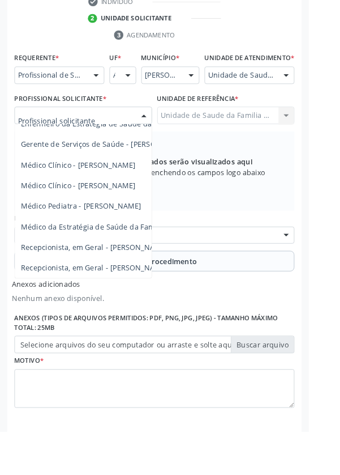
click at [131, 254] on span "Médico da Estratégia de Saúde da Família - [PERSON_NAME]" at bounding box center [138, 249] width 230 height 11
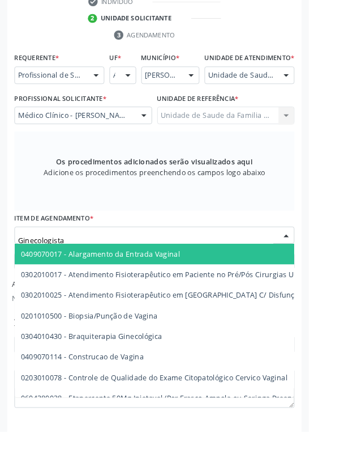
type input "Ginecologista"
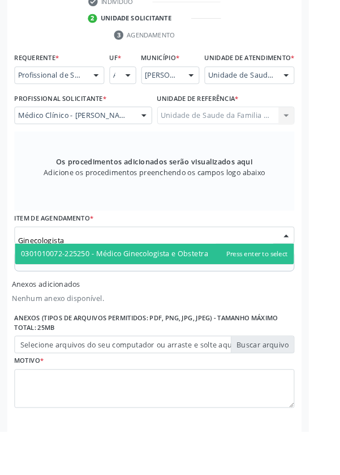
click at [156, 284] on span "0301010072-225250 - Médico Ginecologista e Obstetra" at bounding box center [126, 279] width 206 height 11
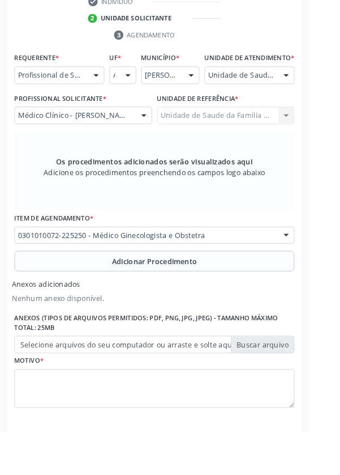
click at [143, 293] on span "Adicionar Procedimento" at bounding box center [170, 288] width 94 height 12
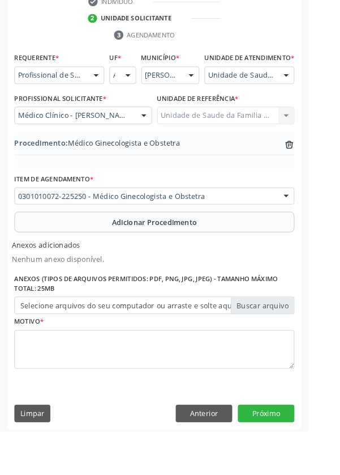
scroll to position [285, 0]
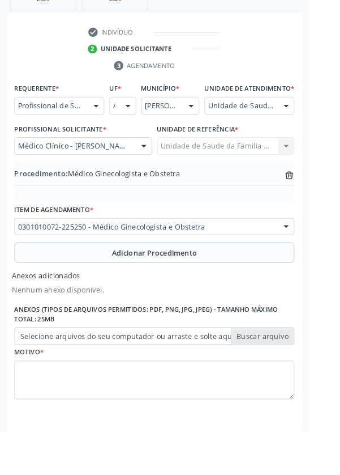
click at [65, 380] on label "Selecione arquivos do seu computador ou arraste e solte aqui" at bounding box center [170, 369] width 309 height 19
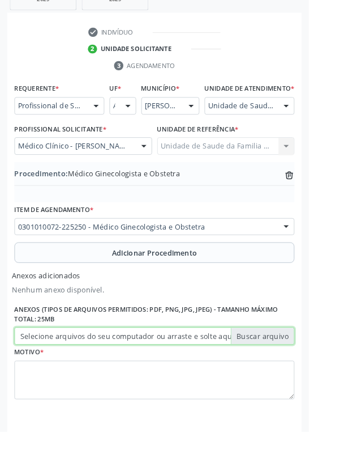
click at [65, 380] on input "Selecione arquivos do seu computador ou arraste e solte aqui" at bounding box center [170, 369] width 309 height 19
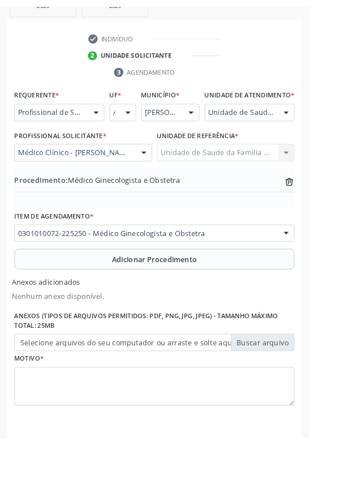
scroll to position [270, 0]
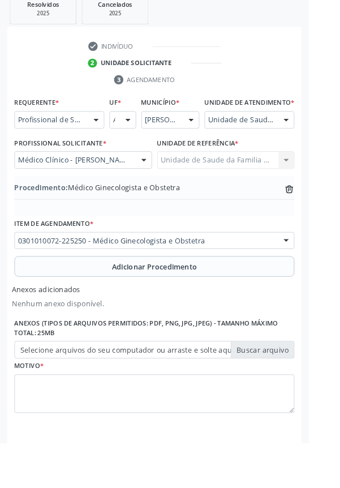
type input "C:\fakepath\17603616483748588056472269868013.jpg"
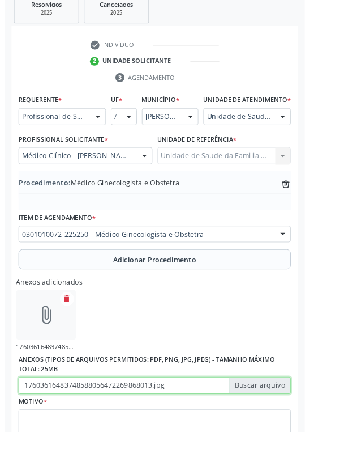
scroll to position [285, 0]
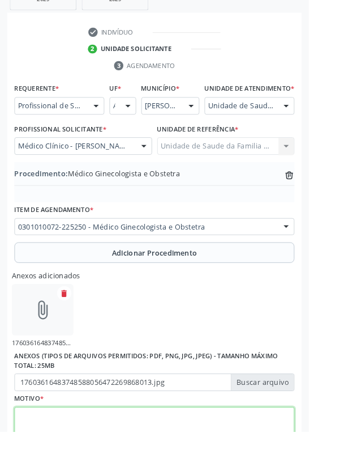
click at [73, 471] on textarea at bounding box center [170, 469] width 309 height 43
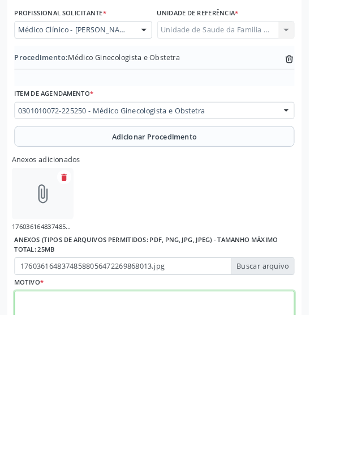
scroll to position [336, 0]
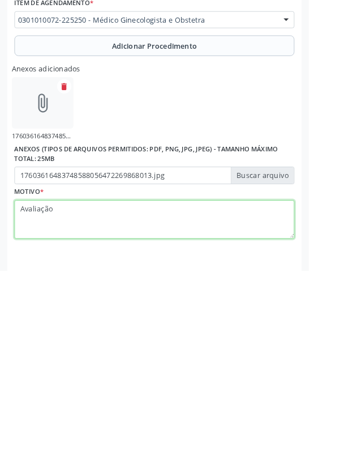
type textarea "Avaliação"
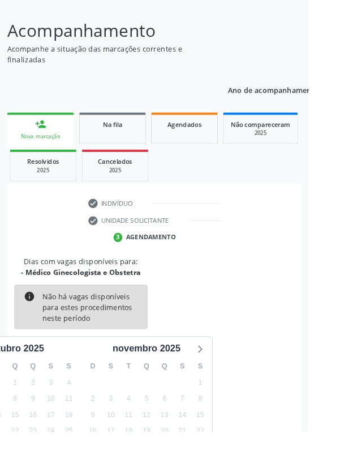
scroll to position [94, 0]
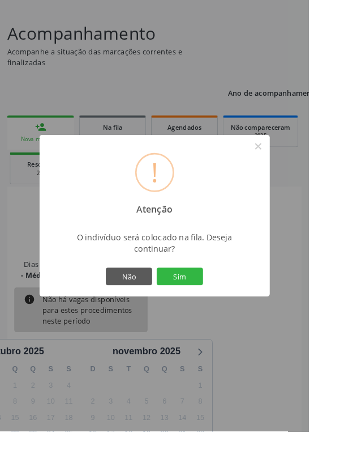
click at [218, 314] on button "Sim" at bounding box center [198, 304] width 51 height 19
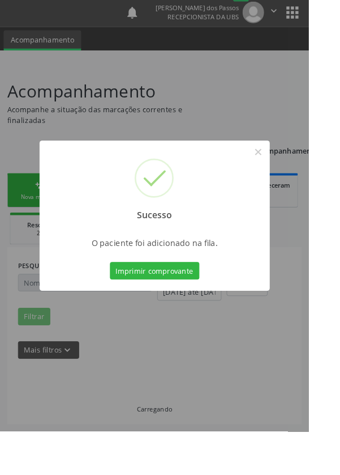
click at [216, 357] on div "Sucesso × O paciente foi adicionado na fila. Imprimir comprovante Cancel" at bounding box center [170, 237] width 340 height 475
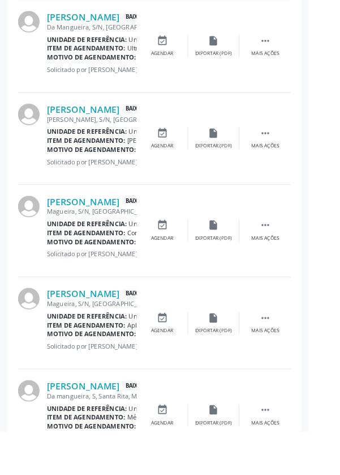
scroll to position [1460, 0]
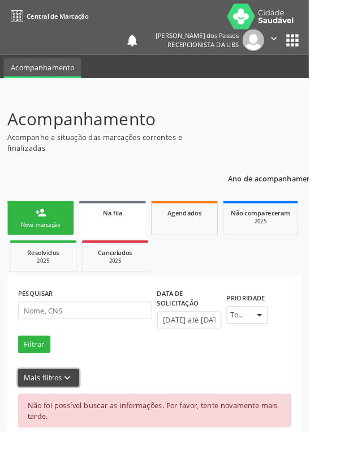
click at [50, 420] on button "Mais filtros keyboard_arrow_down" at bounding box center [53, 416] width 67 height 20
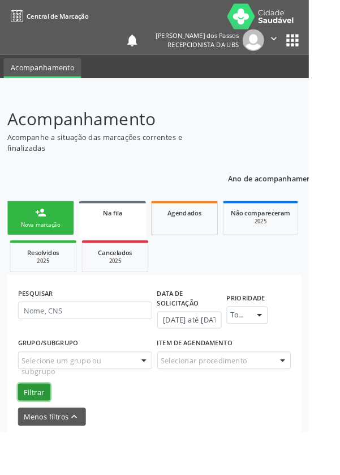
click at [27, 425] on button "Filtrar" at bounding box center [38, 431] width 36 height 19
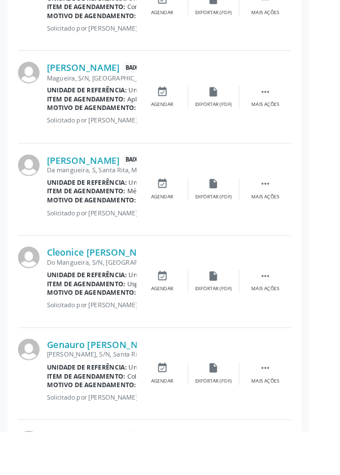
scroll to position [1503, 0]
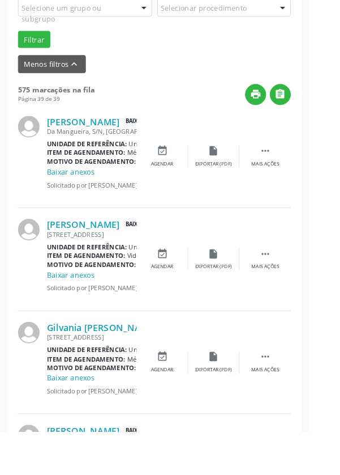
scroll to position [537, 0]
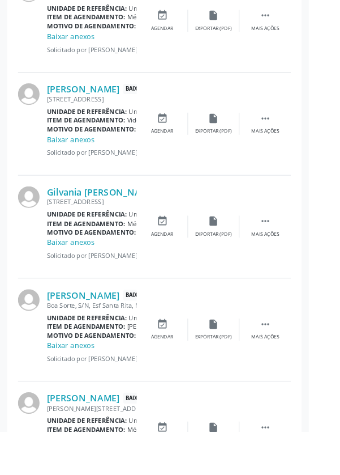
click at [291, 467] on icon "" at bounding box center [292, 470] width 12 height 12
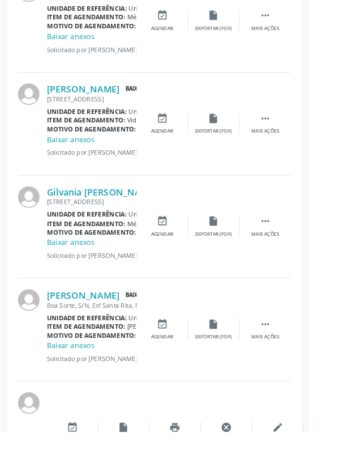
scroll to position [511, 0]
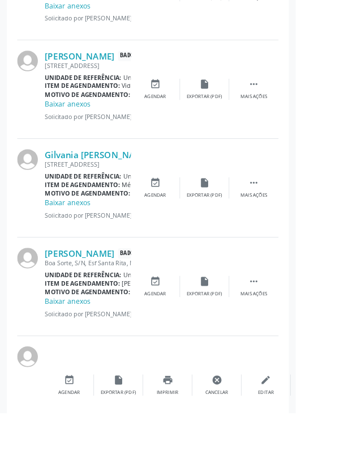
scroll to position [574, 0]
